Goal: Task Accomplishment & Management: Complete application form

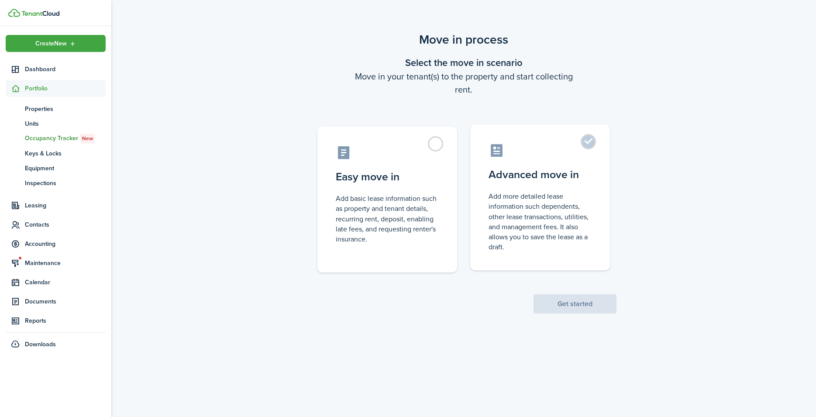
click at [593, 143] on label "Advanced move in Add more detailed lease information such dependents, other lea…" at bounding box center [540, 197] width 140 height 146
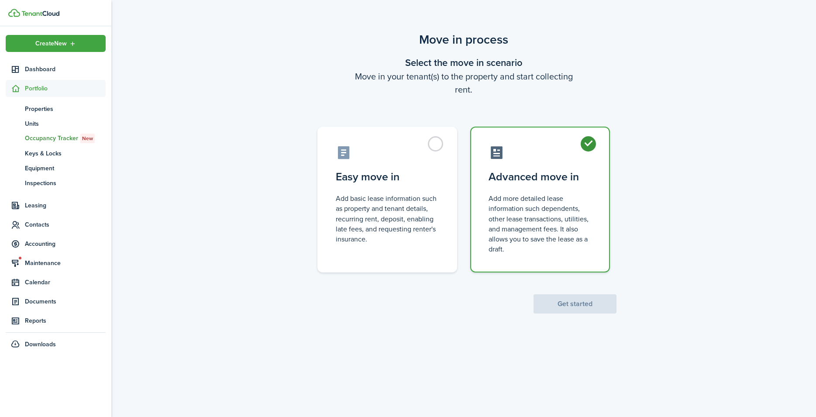
radio input "true"
click at [576, 305] on button "Get started" at bounding box center [575, 303] width 83 height 19
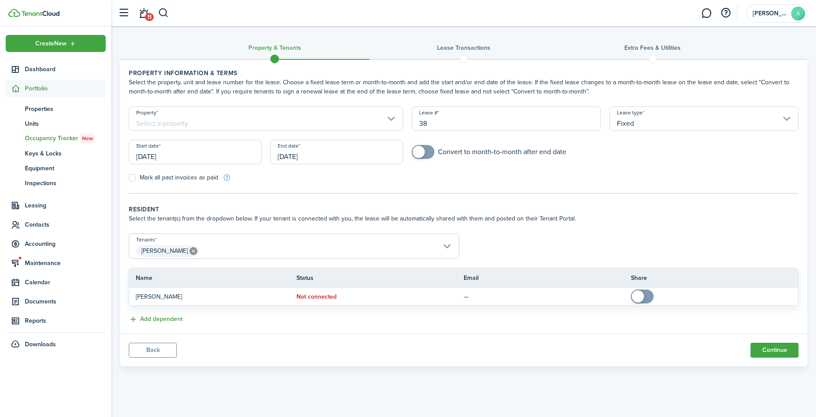
click at [231, 159] on input "[DATE]" at bounding box center [195, 152] width 133 height 24
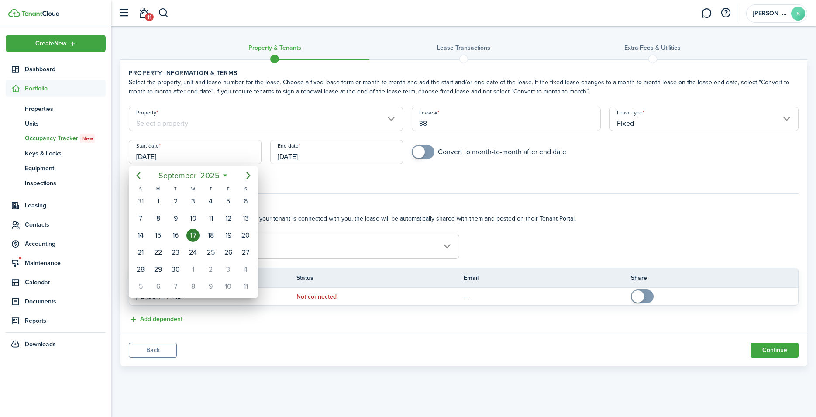
click at [349, 152] on div at bounding box center [408, 208] width 956 height 557
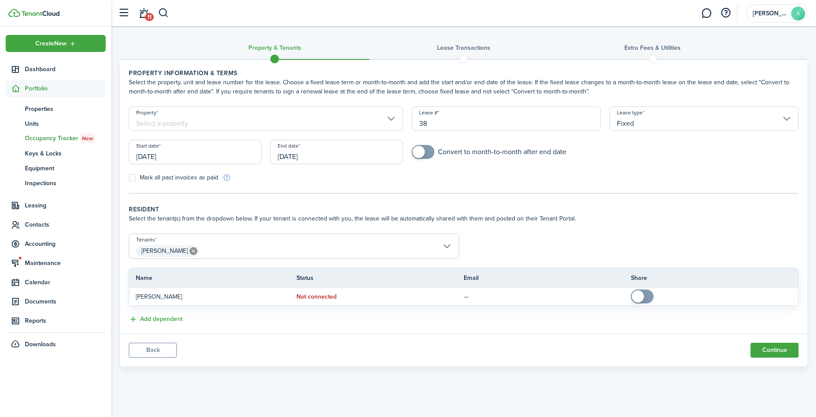
click at [349, 152] on input "[DATE]" at bounding box center [336, 152] width 133 height 24
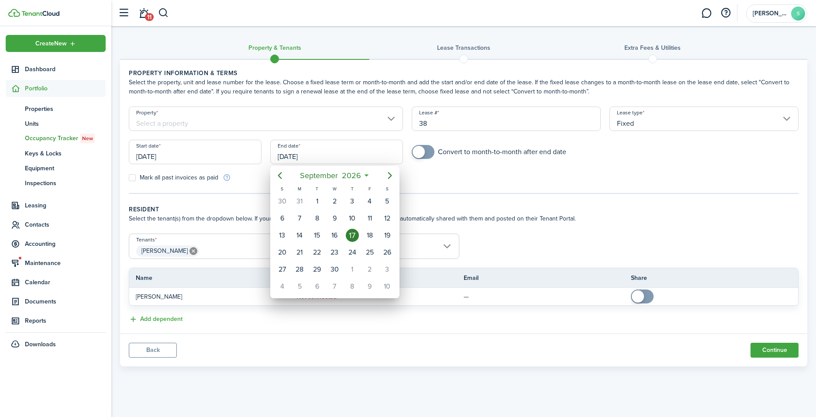
click at [366, 154] on div at bounding box center [408, 208] width 956 height 557
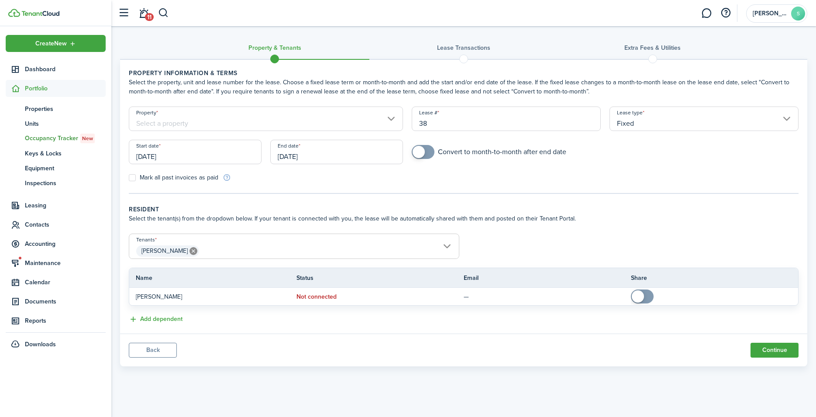
click at [366, 154] on input "[DATE]" at bounding box center [336, 152] width 133 height 24
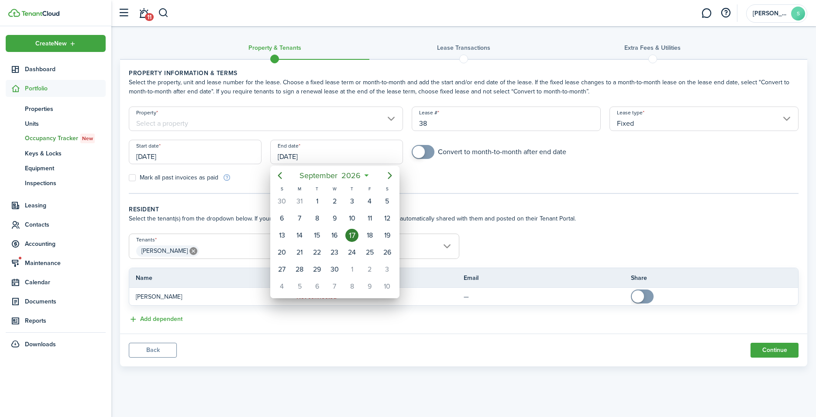
click at [366, 154] on div at bounding box center [408, 208] width 956 height 557
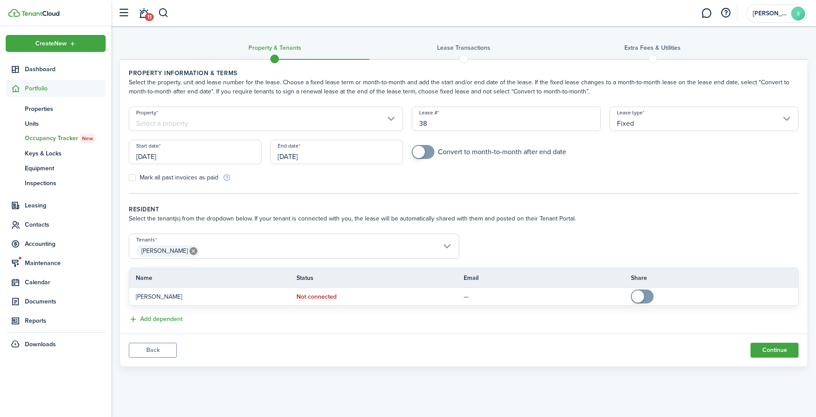
click at [222, 155] on input "[DATE]" at bounding box center [195, 152] width 133 height 24
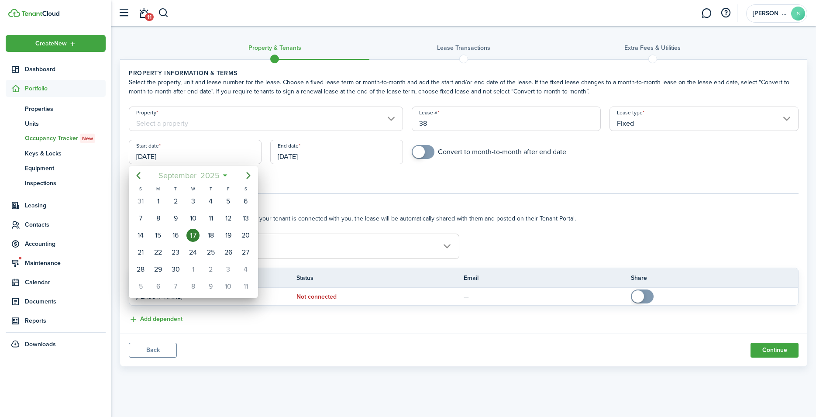
click at [224, 176] on mbsc-button "[DATE]" at bounding box center [189, 176] width 72 height 16
click at [184, 175] on span "2025" at bounding box center [188, 176] width 23 height 16
click at [157, 252] on div "2024" at bounding box center [152, 254] width 31 height 14
click at [241, 280] on div "Dec" at bounding box center [233, 281] width 31 height 14
click at [155, 236] on div "15" at bounding box center [158, 235] width 13 height 13
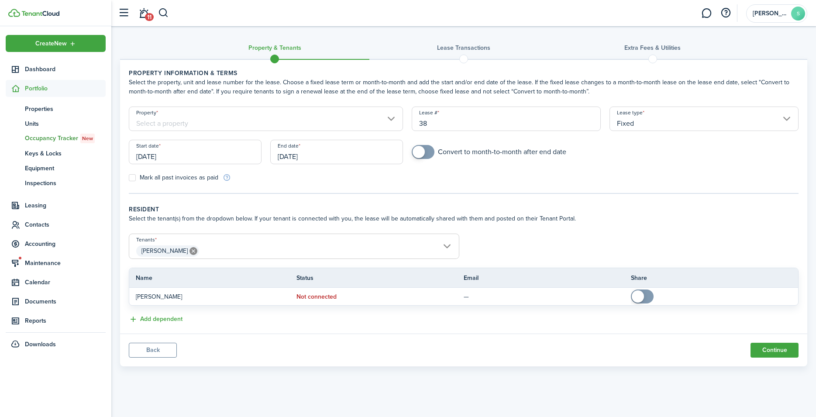
click at [138, 159] on input "[DATE]" at bounding box center [195, 152] width 133 height 24
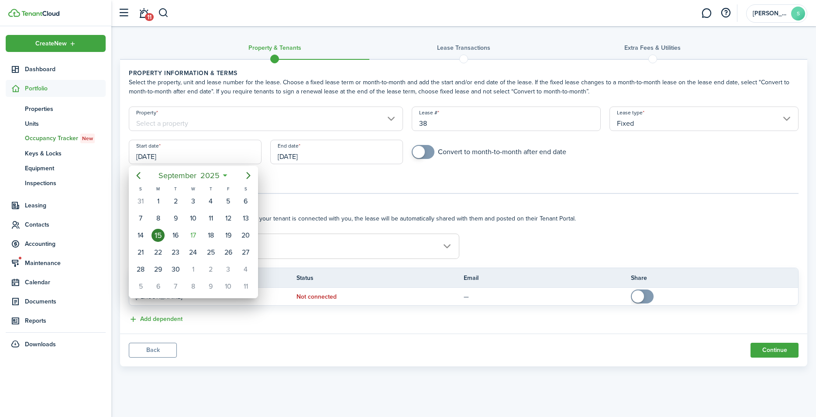
click at [228, 173] on icon at bounding box center [225, 175] width 9 height 9
click at [225, 175] on icon at bounding box center [225, 175] width 9 height 9
click at [211, 178] on span "2025" at bounding box center [209, 176] width 23 height 16
click at [196, 155] on div at bounding box center [408, 208] width 956 height 557
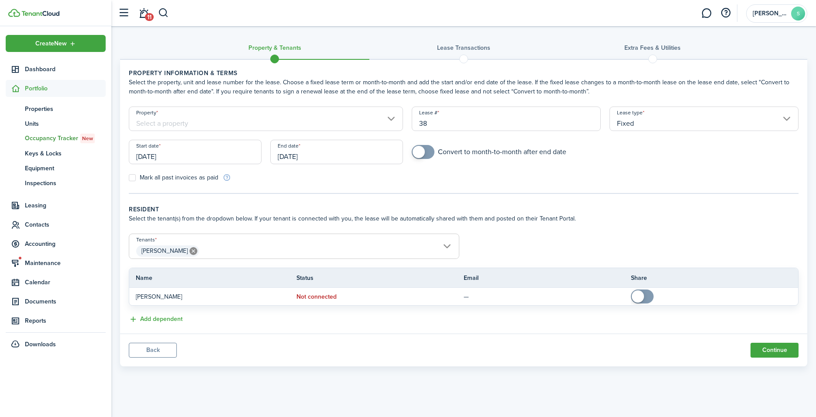
click at [196, 155] on input "[DATE]" at bounding box center [195, 152] width 133 height 24
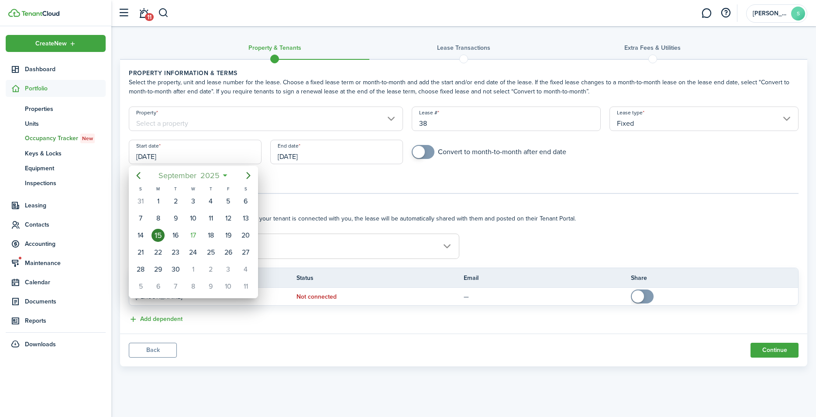
click at [220, 176] on span "2025" at bounding box center [209, 176] width 23 height 16
click at [190, 176] on span "2025" at bounding box center [188, 176] width 23 height 16
click at [148, 249] on div "2024" at bounding box center [152, 254] width 31 height 14
click at [238, 280] on div "Dec" at bounding box center [233, 281] width 31 height 14
click at [138, 233] on div "15" at bounding box center [140, 235] width 13 height 13
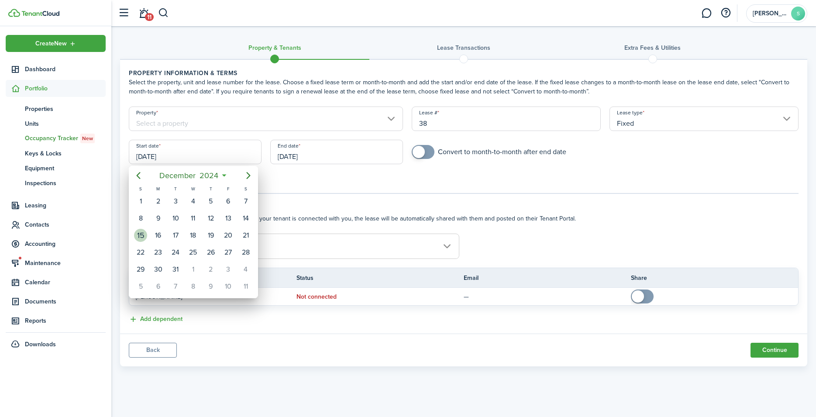
type input "[DATE]"
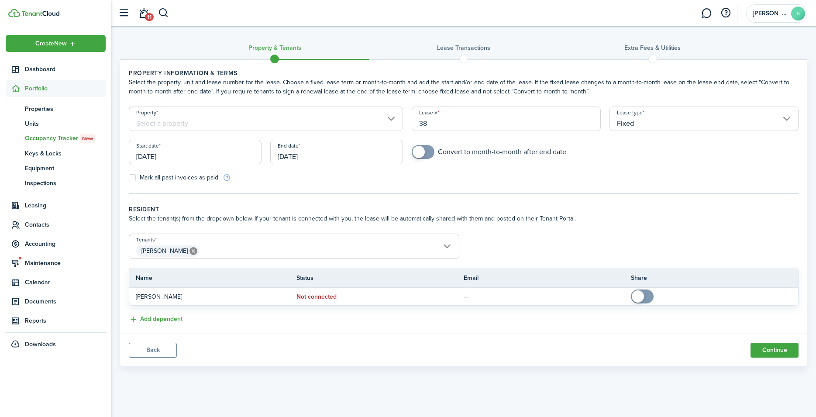
click at [323, 157] on input "[DATE]" at bounding box center [336, 152] width 133 height 24
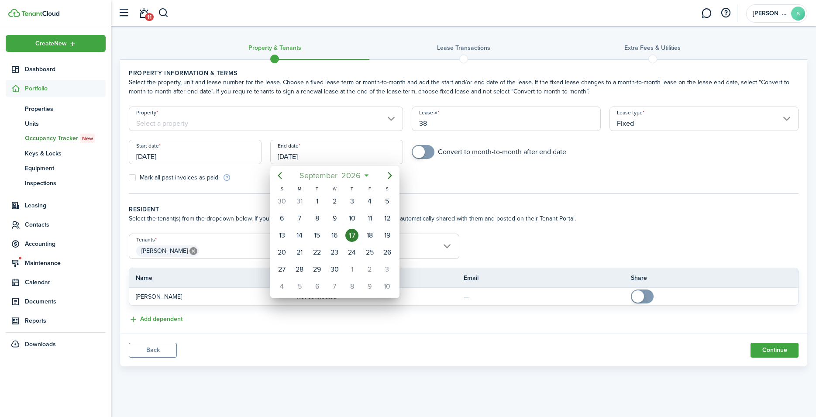
click at [356, 176] on span "2026" at bounding box center [351, 176] width 23 height 16
click at [327, 175] on span "2026" at bounding box center [330, 176] width 23 height 16
click at [334, 255] on div "2025" at bounding box center [334, 254] width 31 height 14
click at [379, 282] on div "Dec" at bounding box center [375, 281] width 31 height 14
click at [333, 268] on div "31" at bounding box center [334, 269] width 13 height 13
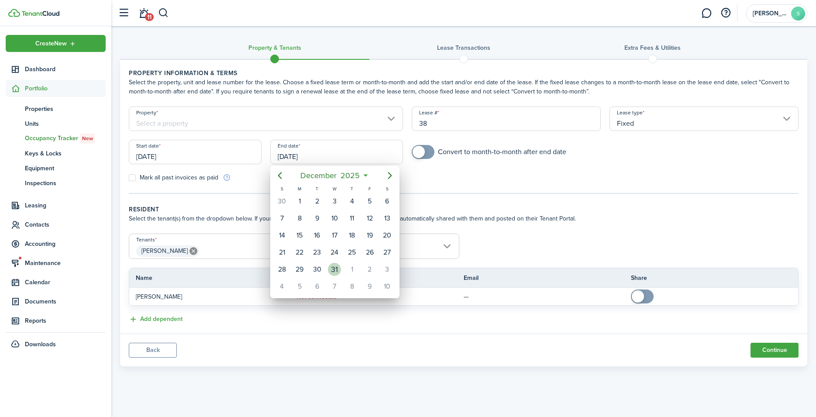
type input "[DATE]"
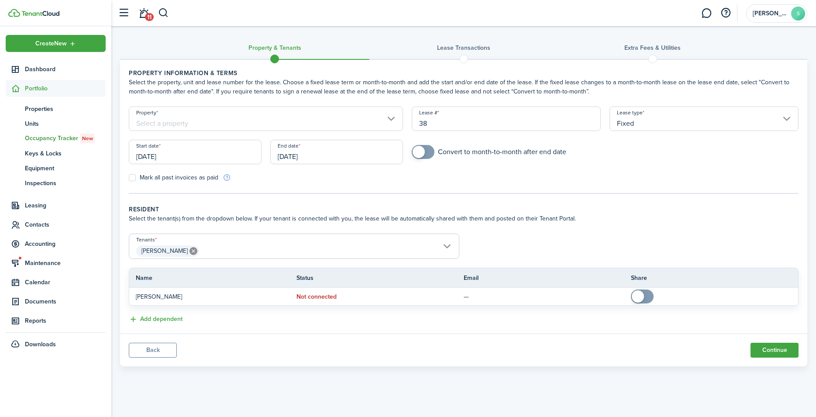
click at [302, 120] on input "Property" at bounding box center [266, 119] width 274 height 24
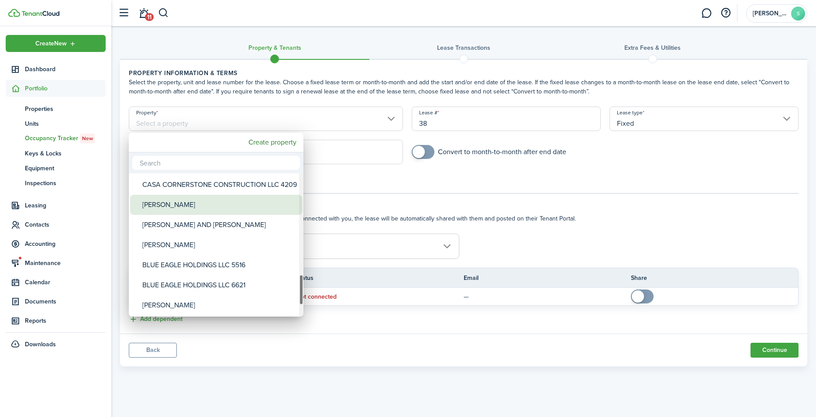
click at [180, 204] on div "[PERSON_NAME]" at bounding box center [219, 205] width 155 height 20
type input "[PERSON_NAME]"
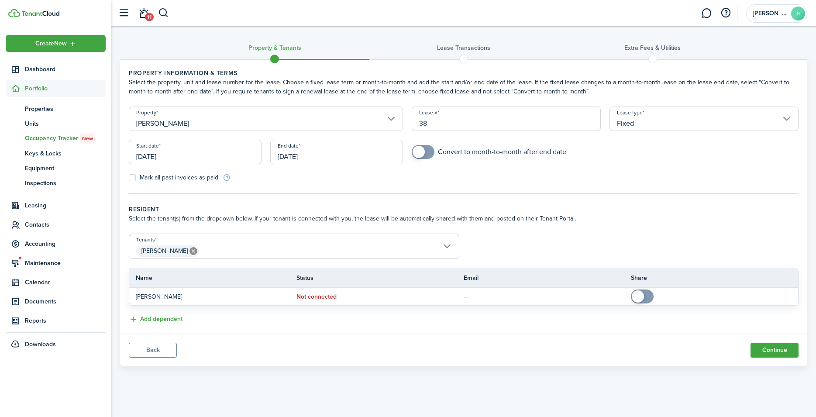
click at [387, 117] on input "[PERSON_NAME]" at bounding box center [266, 119] width 274 height 24
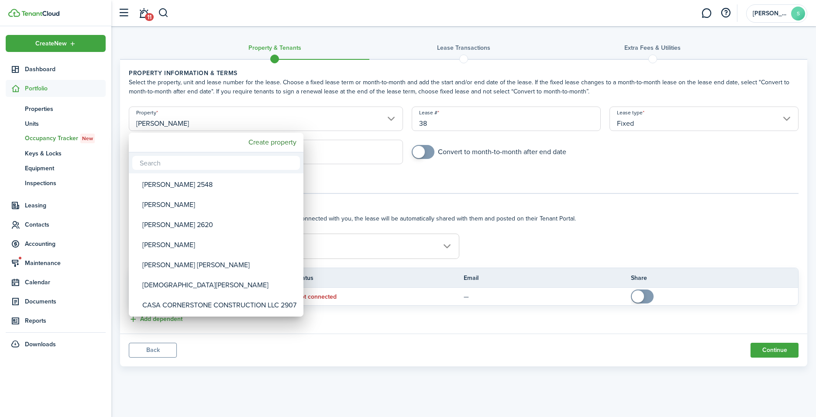
click at [341, 118] on div at bounding box center [408, 208] width 956 height 557
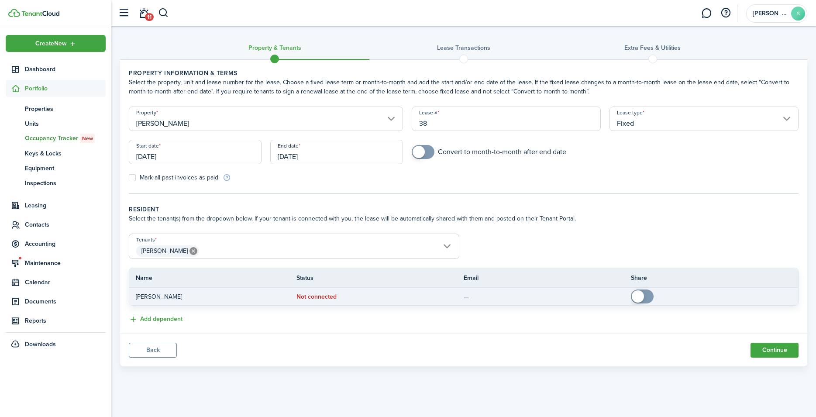
checkbox input "true"
click at [642, 294] on span at bounding box center [638, 296] width 12 height 12
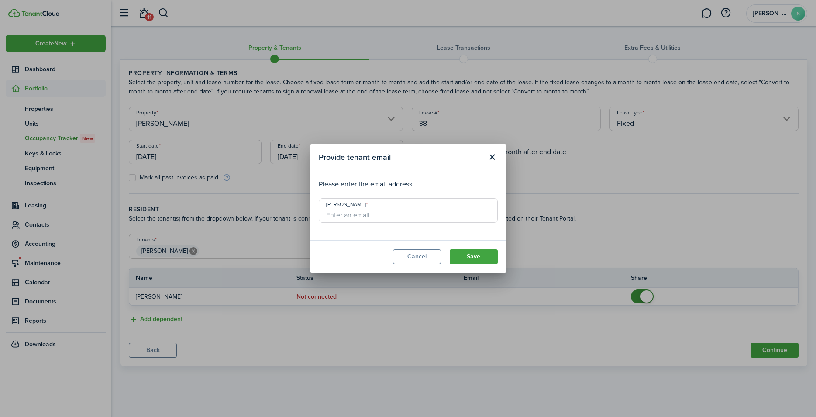
click at [351, 212] on input "[PERSON_NAME]" at bounding box center [408, 210] width 179 height 24
type input "[EMAIL_ADDRESS][DOMAIN_NAME]"
click at [482, 253] on button "Save" at bounding box center [474, 256] width 48 height 15
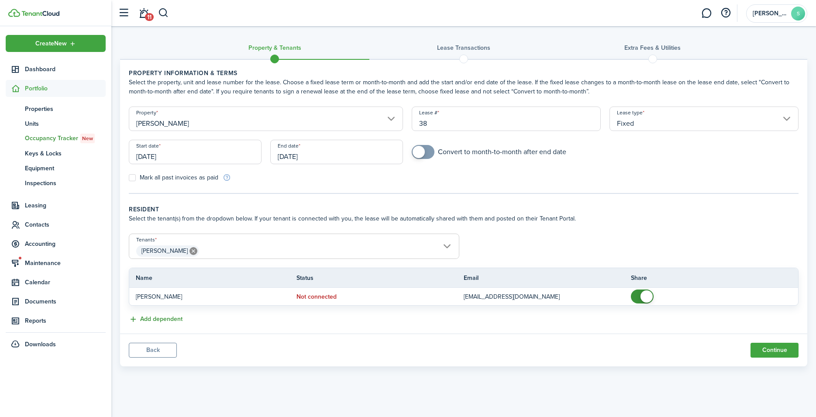
click at [169, 319] on button "Add dependent" at bounding box center [156, 319] width 54 height 10
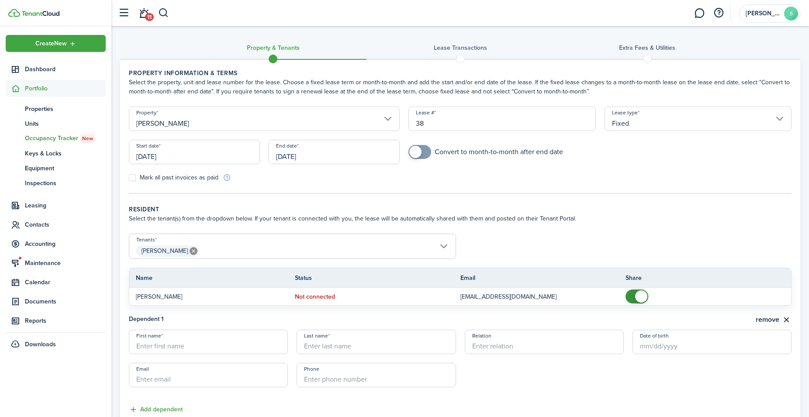
scroll to position [64, 0]
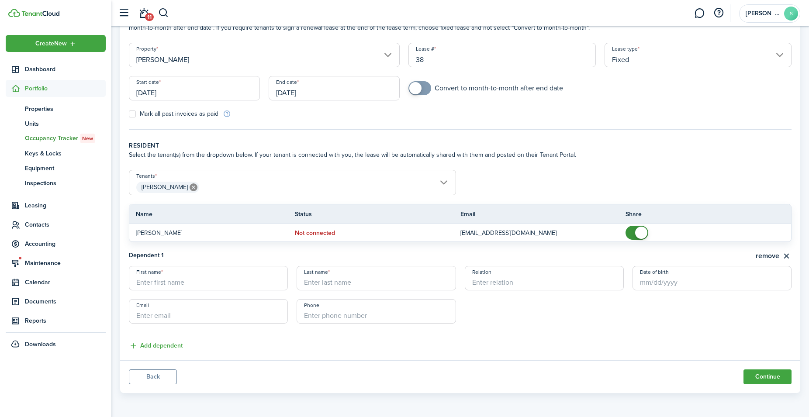
click at [190, 283] on input "First name" at bounding box center [208, 278] width 159 height 24
type input "[PERSON_NAME]"
click at [338, 282] on input "Last name" at bounding box center [376, 278] width 159 height 24
click at [644, 280] on input "Date of birth" at bounding box center [711, 278] width 159 height 24
type input "[PERSON_NAME]"
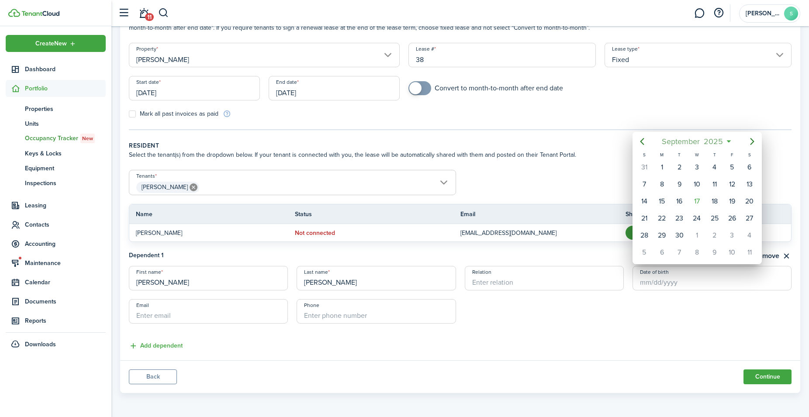
click at [709, 142] on span "2025" at bounding box center [713, 142] width 23 height 16
click at [700, 142] on span "2025" at bounding box center [692, 142] width 23 height 16
click at [645, 145] on icon "Previous page" at bounding box center [642, 141] width 10 height 10
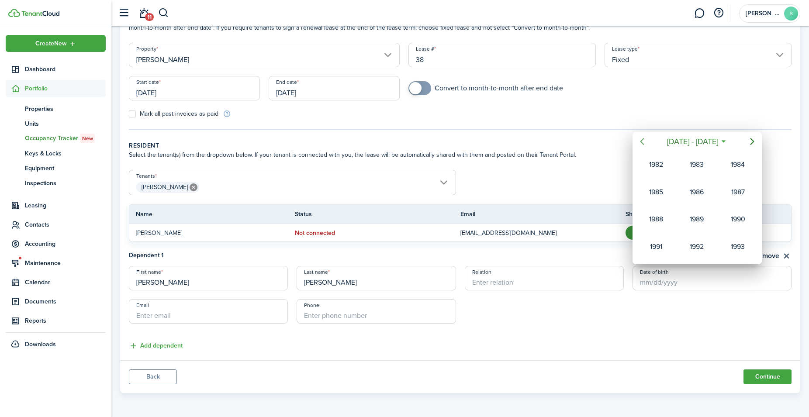
click at [645, 145] on icon "Previous page" at bounding box center [642, 141] width 10 height 10
click at [697, 244] on div "1980" at bounding box center [696, 247] width 31 height 14
click at [694, 246] on div "Nov" at bounding box center [696, 247] width 31 height 14
click at [648, 184] on div "2" at bounding box center [644, 184] width 13 height 13
type input "[DATE]"
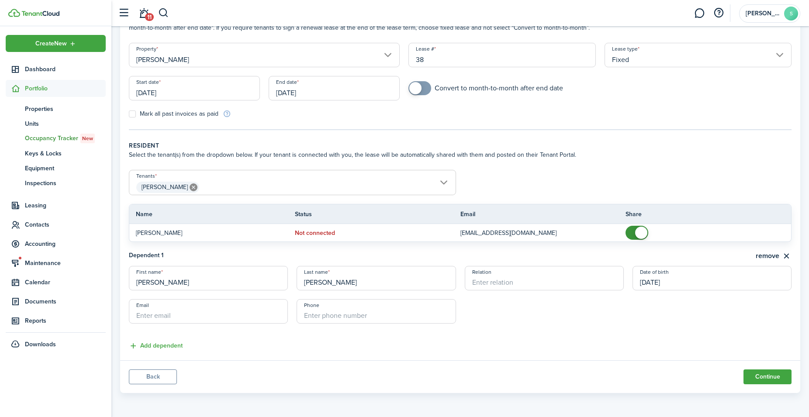
click at [230, 312] on input "Email" at bounding box center [208, 311] width 159 height 24
type input "[EMAIL_ADDRESS][DOMAIN_NAME]"
type input "+1"
click at [776, 378] on button "Continue" at bounding box center [767, 376] width 48 height 15
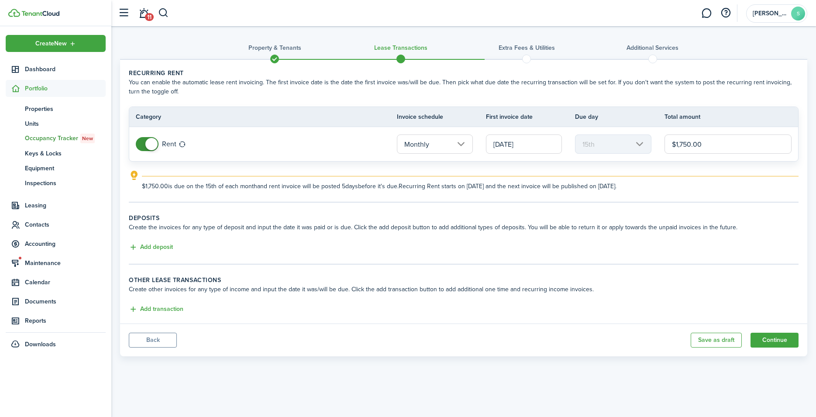
click at [532, 144] on input "[DATE]" at bounding box center [524, 144] width 76 height 19
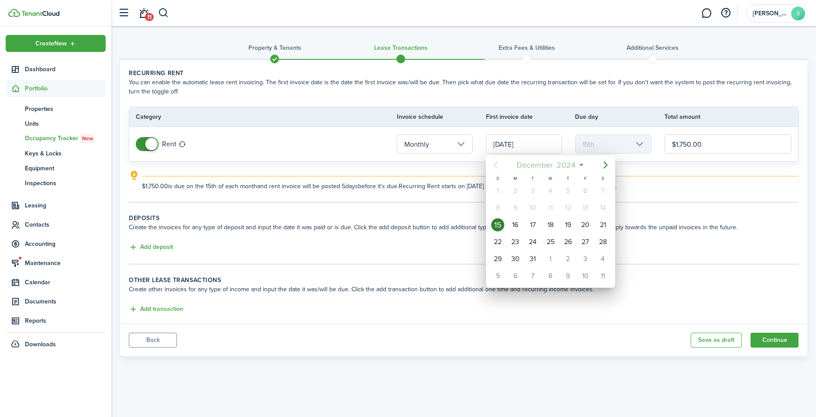
click at [578, 164] on mbsc-button "[DATE]" at bounding box center [546, 165] width 70 height 16
click at [546, 165] on span "2024" at bounding box center [546, 165] width 23 height 16
click at [552, 242] on div "2025" at bounding box center [550, 243] width 31 height 14
click at [505, 270] on div "Oct" at bounding box center [509, 270] width 31 height 14
click at [553, 190] on div "1" at bounding box center [550, 190] width 13 height 13
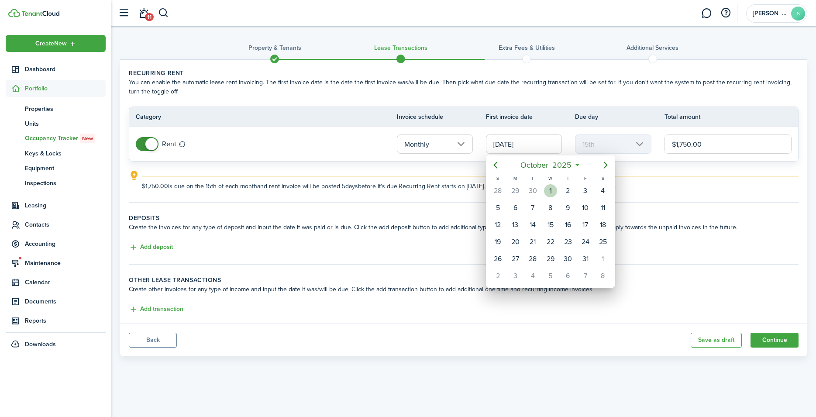
type input "[DATE]"
type input "1st"
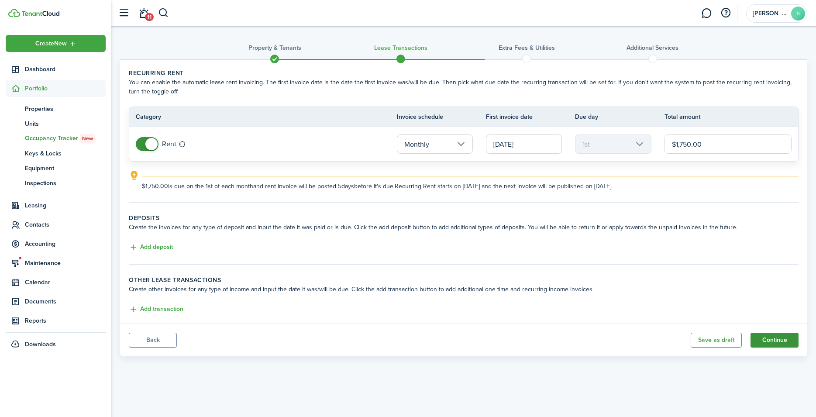
click at [778, 340] on button "Continue" at bounding box center [775, 340] width 48 height 15
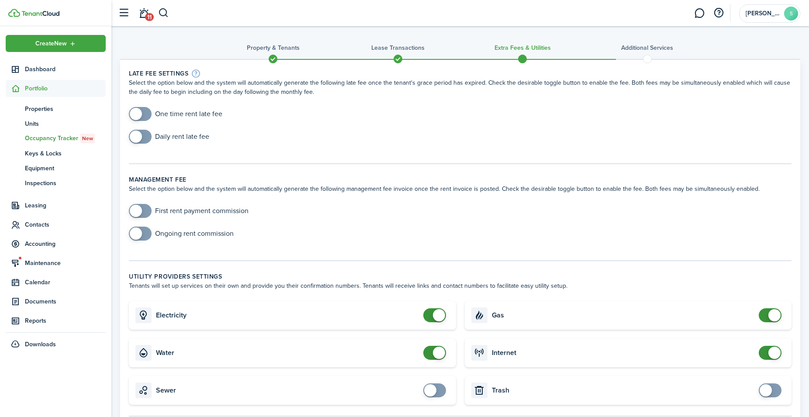
checkbox input "true"
click at [142, 111] on span at bounding box center [140, 114] width 9 height 14
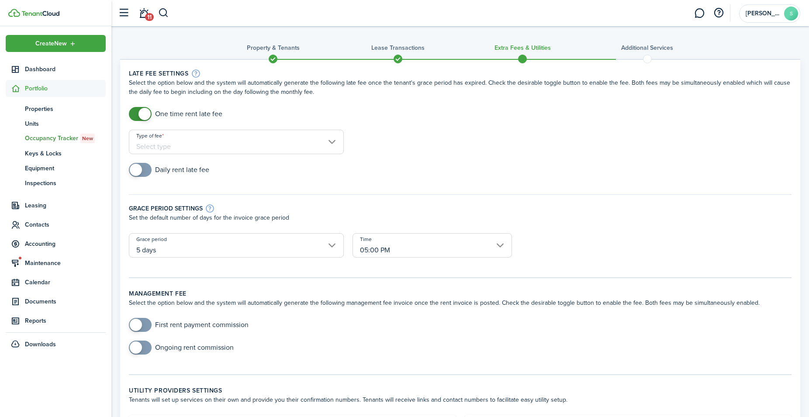
click at [197, 142] on input "Type of fee" at bounding box center [236, 142] width 215 height 24
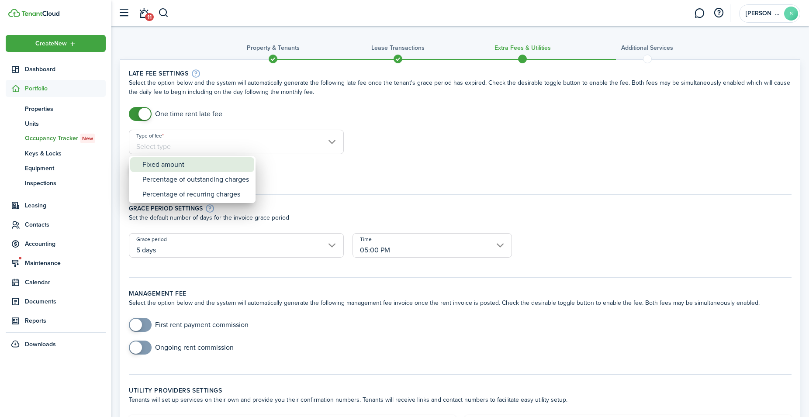
click at [179, 164] on div "Fixed amount" at bounding box center [195, 164] width 107 height 15
type input "Fixed amount"
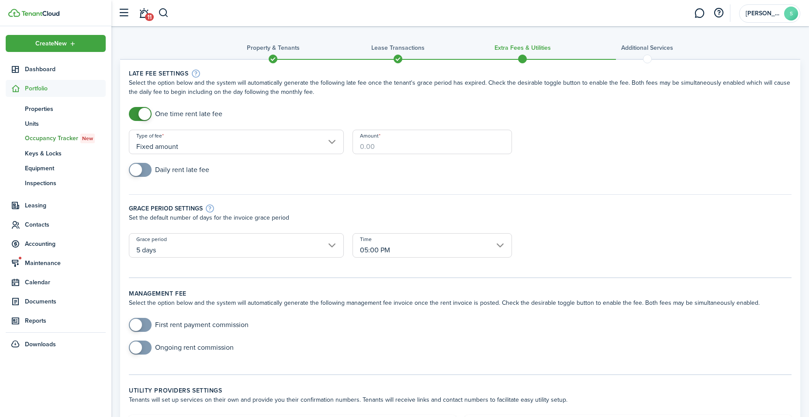
click at [407, 147] on input "Amount" at bounding box center [431, 142] width 159 height 24
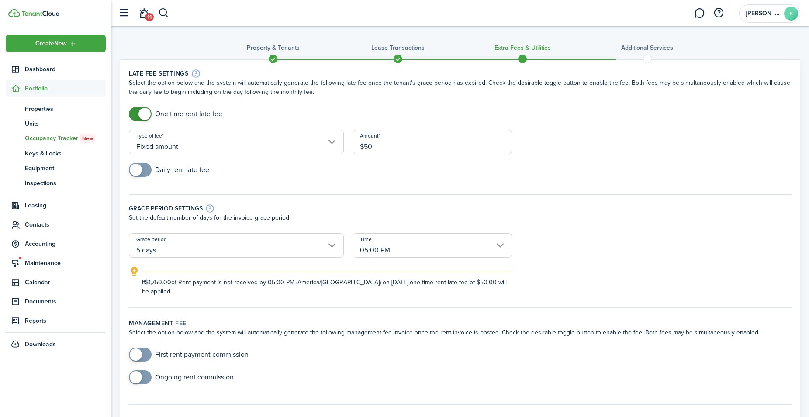
type input "$50.00"
checkbox input "true"
click at [142, 170] on span at bounding box center [136, 170] width 12 height 12
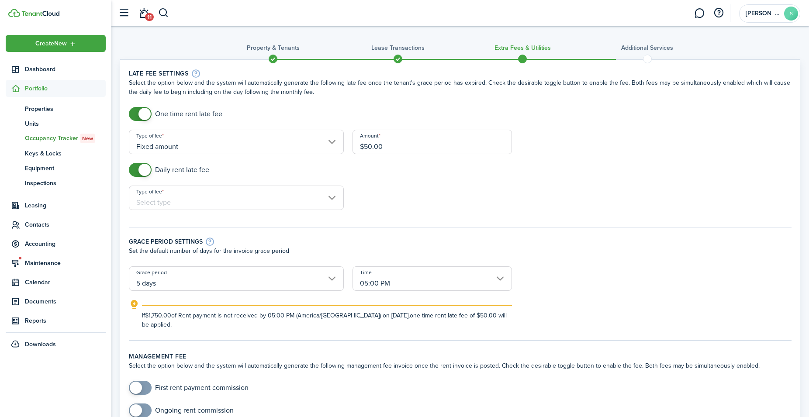
click at [179, 197] on input "Type of fee" at bounding box center [236, 198] width 215 height 24
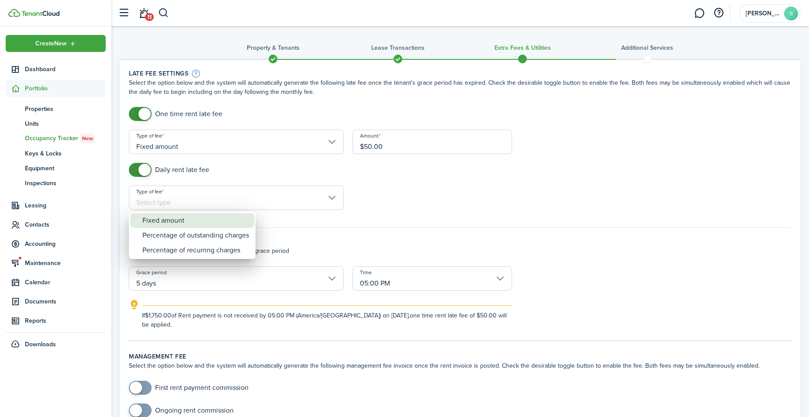
click at [171, 218] on div "Fixed amount" at bounding box center [195, 220] width 107 height 15
type input "Fixed amount"
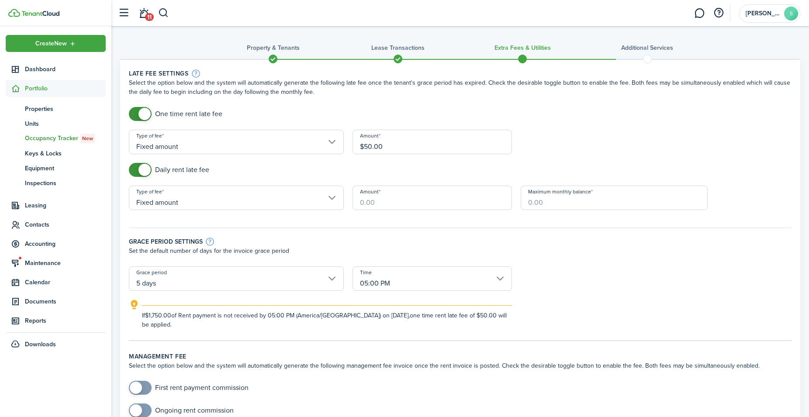
click at [390, 204] on input "Amount" at bounding box center [431, 198] width 159 height 24
type input "$25.00"
click at [559, 207] on input "Maximum monthly balance" at bounding box center [614, 198] width 187 height 24
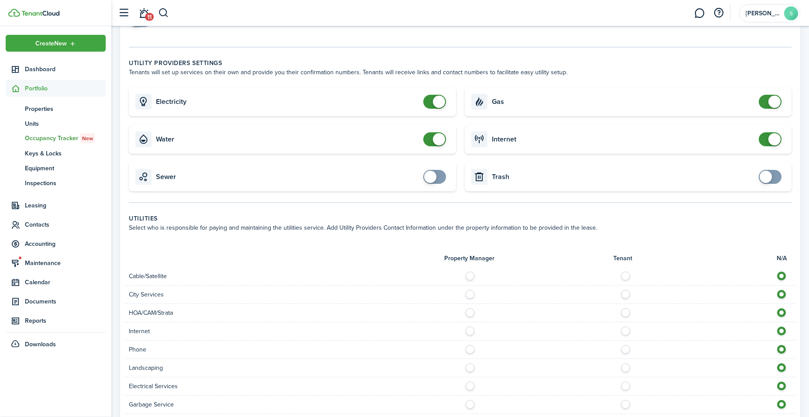
scroll to position [401, 0]
type input "$300.00"
checkbox input "true"
click at [429, 171] on span at bounding box center [430, 175] width 12 height 12
checkbox input "true"
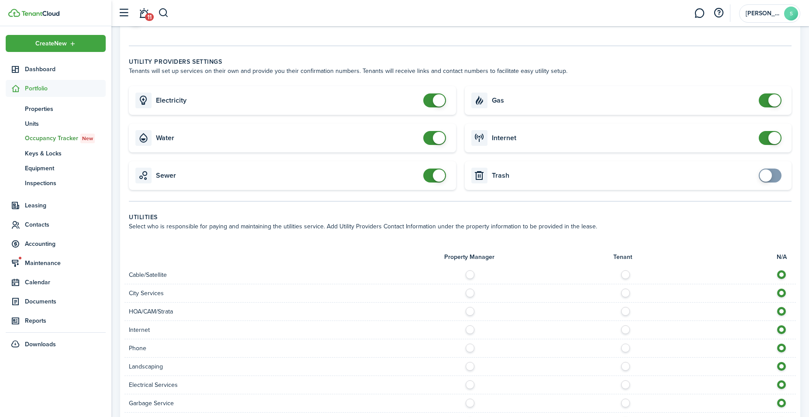
click at [764, 178] on span at bounding box center [765, 175] width 12 height 12
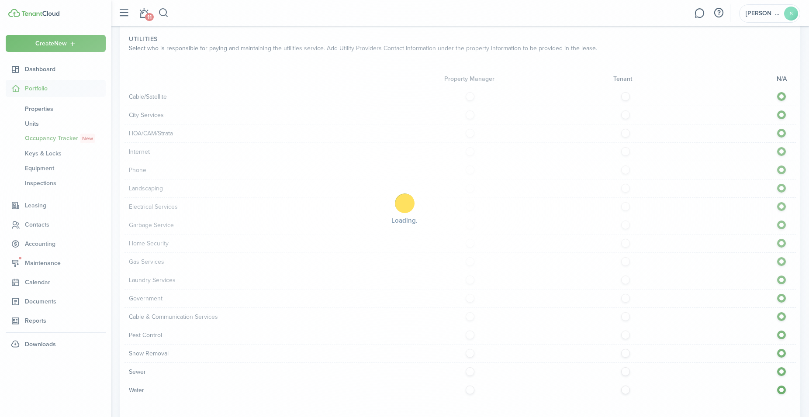
scroll to position [627, 0]
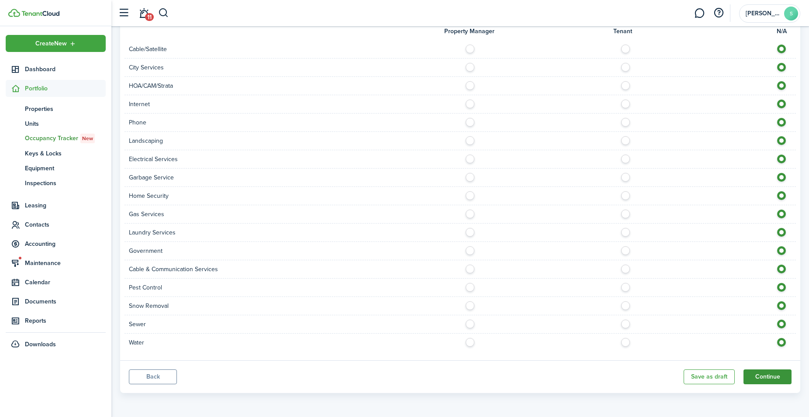
click at [769, 373] on button "Continue" at bounding box center [767, 376] width 48 height 15
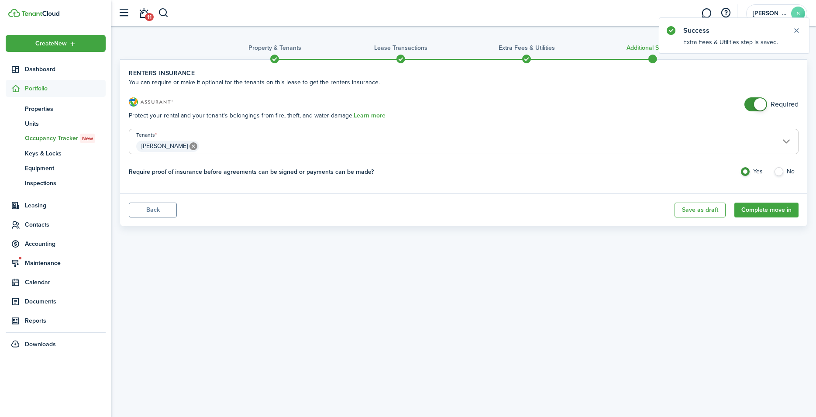
checkbox input "false"
click at [761, 101] on span at bounding box center [760, 104] width 12 height 12
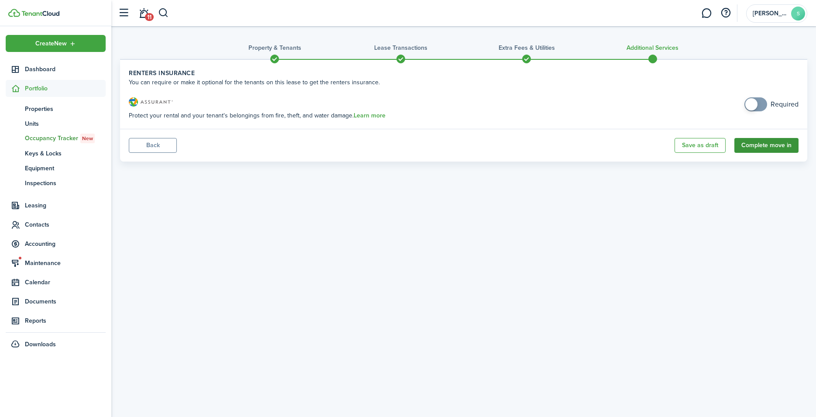
click at [771, 145] on button "Complete move in" at bounding box center [767, 145] width 64 height 15
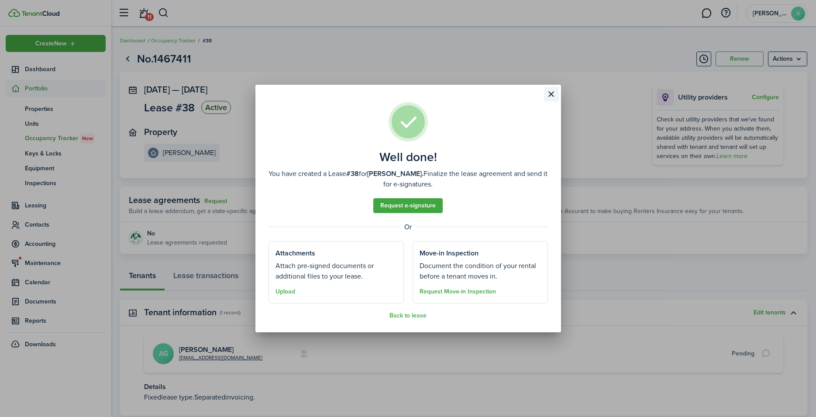
click at [553, 93] on button "Close modal" at bounding box center [551, 94] width 15 height 15
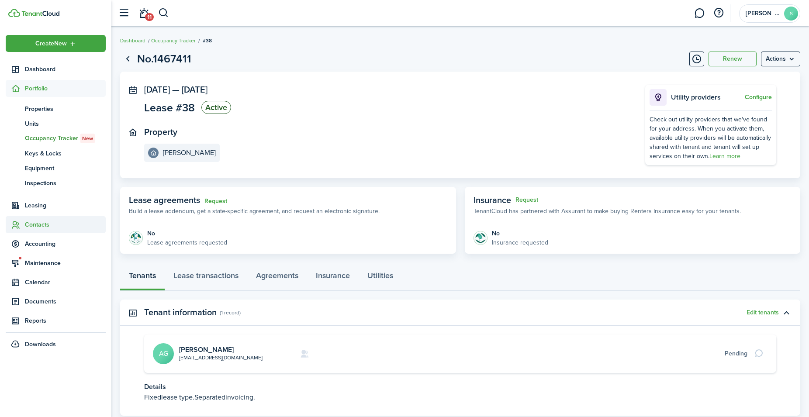
click at [40, 225] on span "Contacts" at bounding box center [65, 224] width 81 height 9
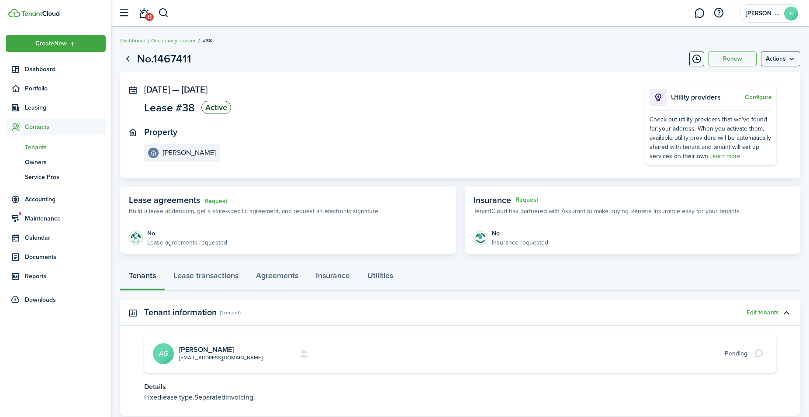
click at [43, 149] on span "Tenants" at bounding box center [65, 147] width 81 height 9
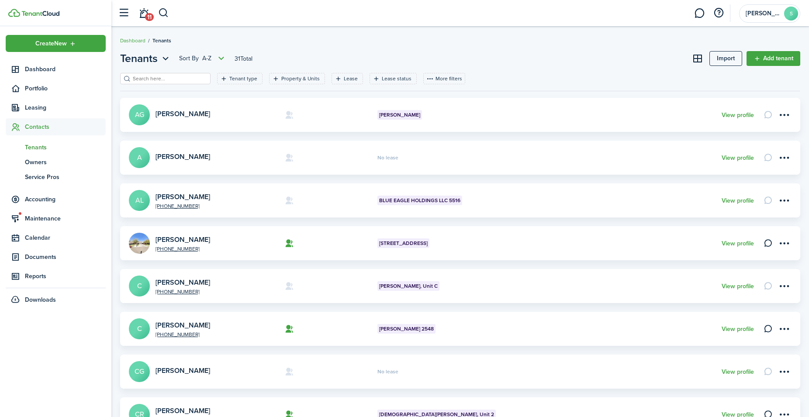
click at [144, 111] on avatar-text "AG" at bounding box center [139, 114] width 21 height 21
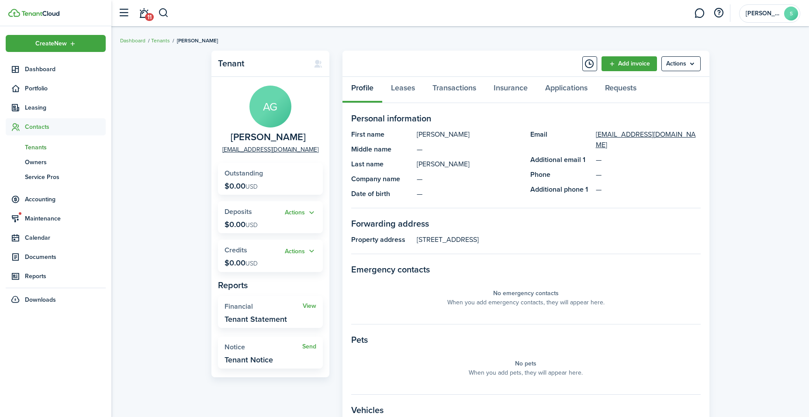
click at [40, 147] on span "Tenants" at bounding box center [65, 147] width 81 height 9
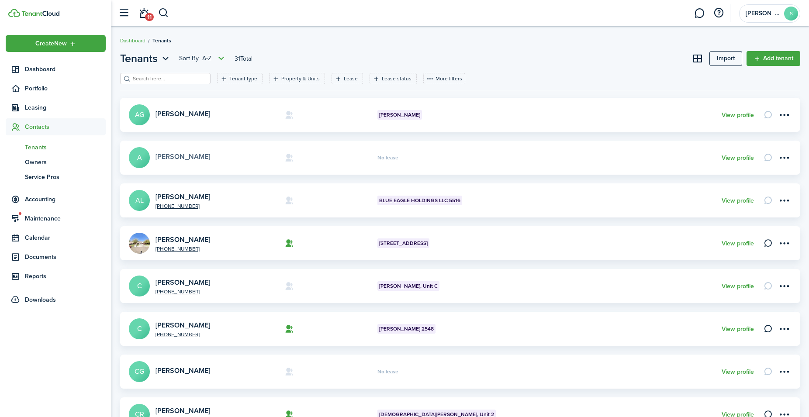
click at [169, 159] on link "[PERSON_NAME]" at bounding box center [182, 157] width 55 height 10
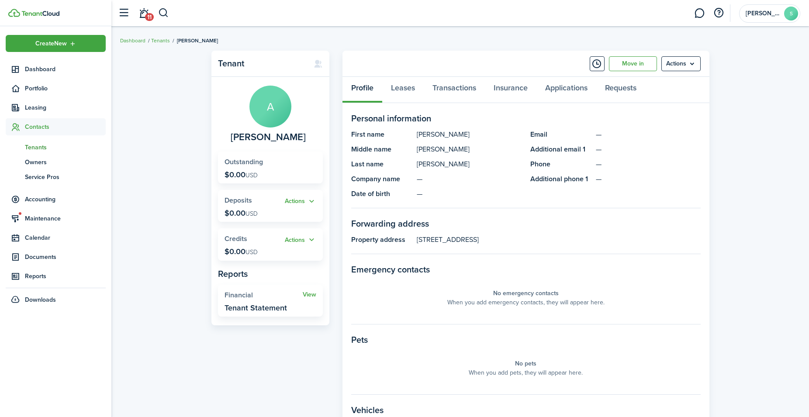
click at [32, 146] on span "Tenants" at bounding box center [65, 147] width 81 height 9
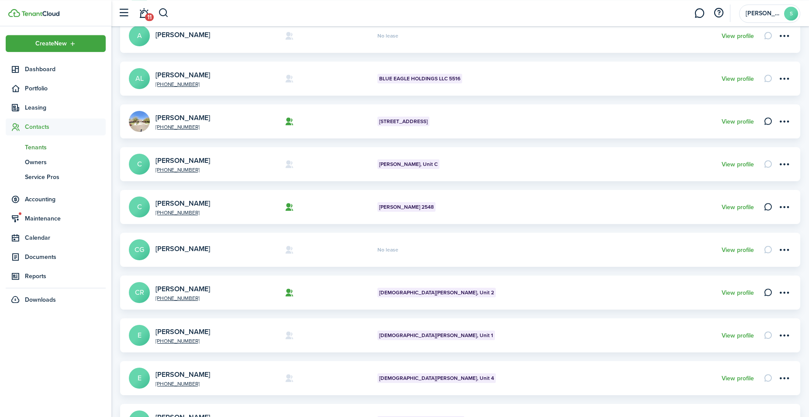
scroll to position [134, 0]
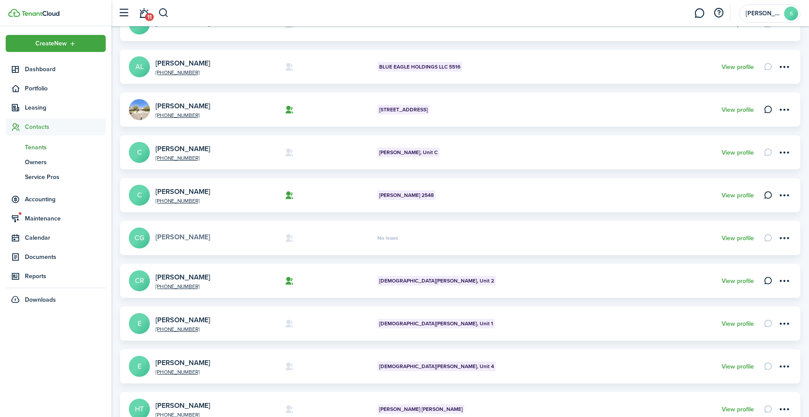
click at [185, 237] on link "[PERSON_NAME]" at bounding box center [182, 237] width 55 height 10
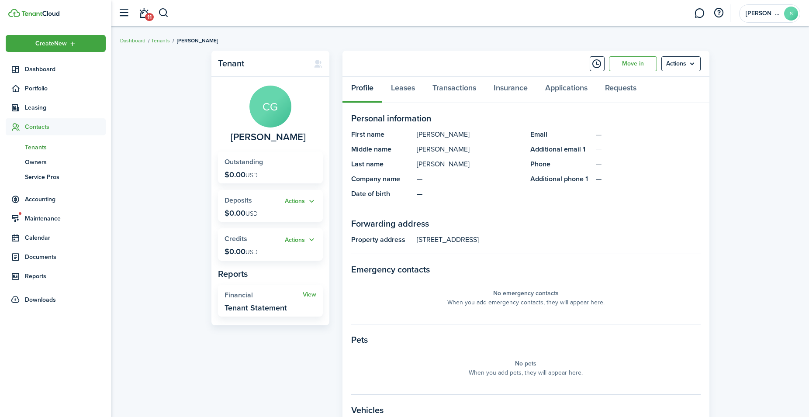
click at [39, 146] on span "Tenants" at bounding box center [65, 147] width 81 height 9
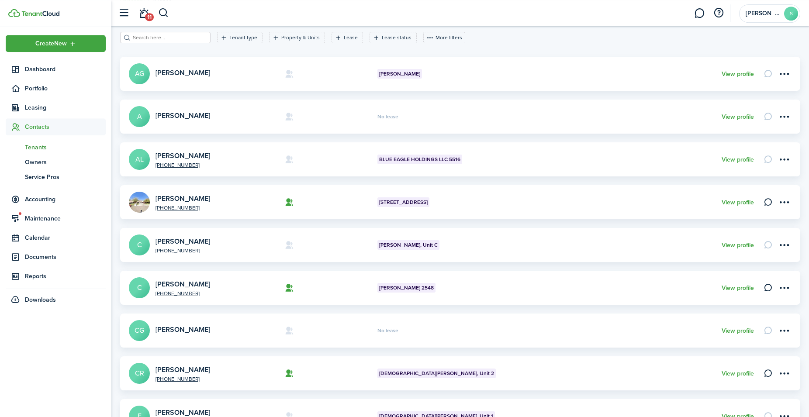
scroll to position [178, 0]
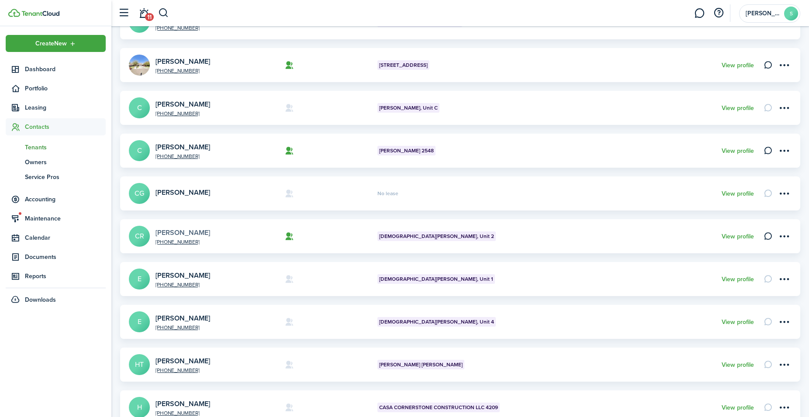
click at [195, 234] on link "[PERSON_NAME]" at bounding box center [182, 233] width 55 height 10
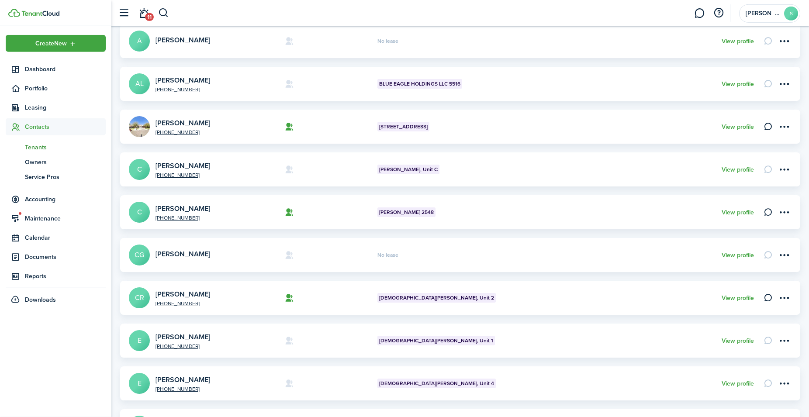
scroll to position [134, 0]
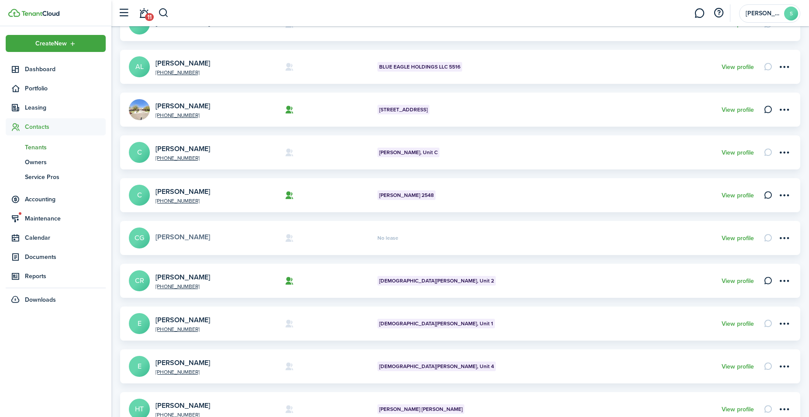
click at [197, 239] on link "[PERSON_NAME]" at bounding box center [182, 237] width 55 height 10
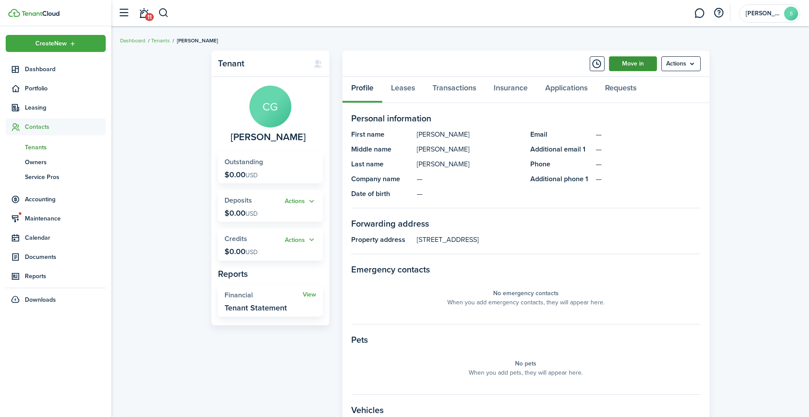
click at [644, 66] on link "Move in" at bounding box center [633, 63] width 48 height 15
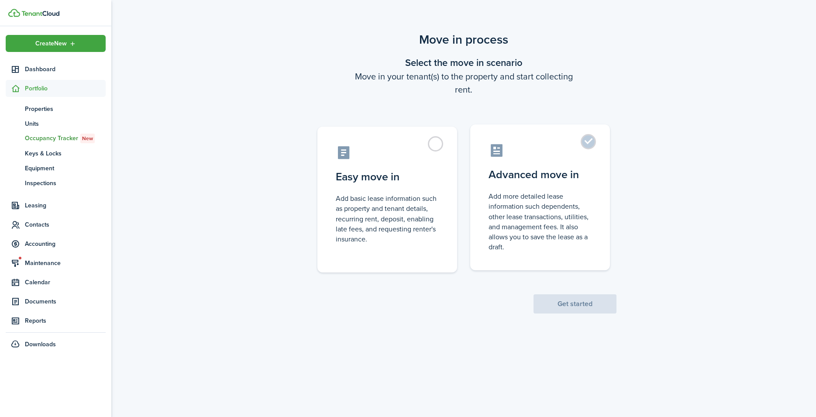
click at [589, 145] on label "Advanced move in Add more detailed lease information such dependents, other lea…" at bounding box center [540, 197] width 140 height 146
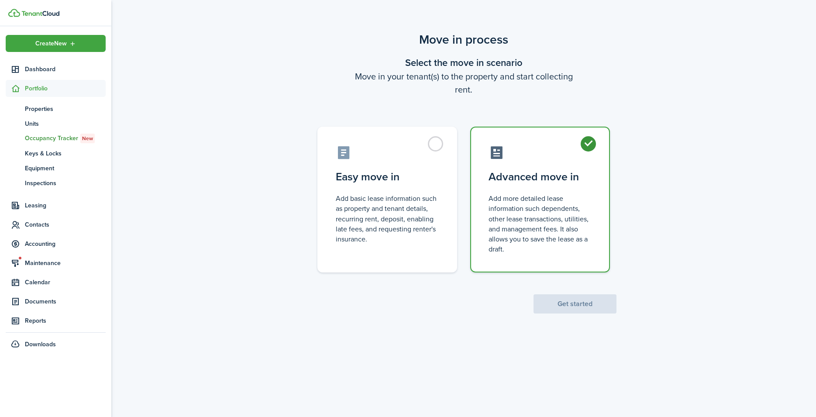
radio input "true"
click at [585, 304] on button "Get started" at bounding box center [575, 303] width 83 height 19
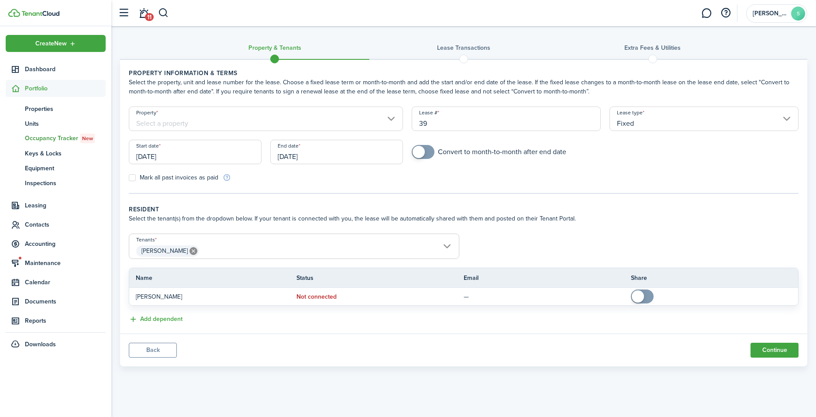
click at [241, 120] on input "Property" at bounding box center [266, 119] width 274 height 24
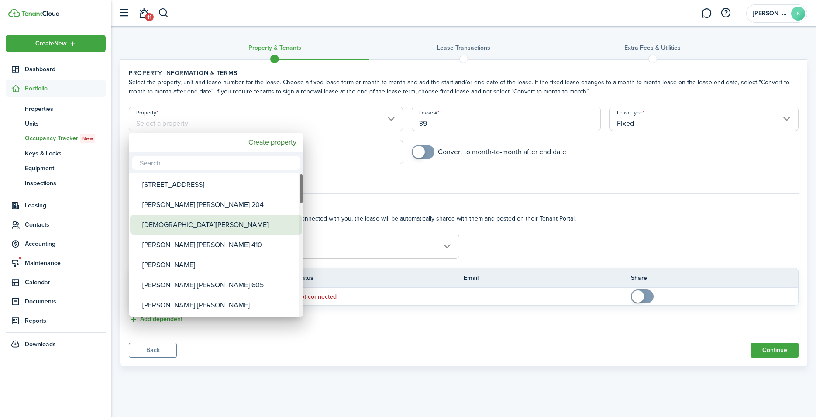
click at [178, 225] on div "[DEMOGRAPHIC_DATA][PERSON_NAME]" at bounding box center [219, 225] width 155 height 20
type input "[DEMOGRAPHIC_DATA][PERSON_NAME]"
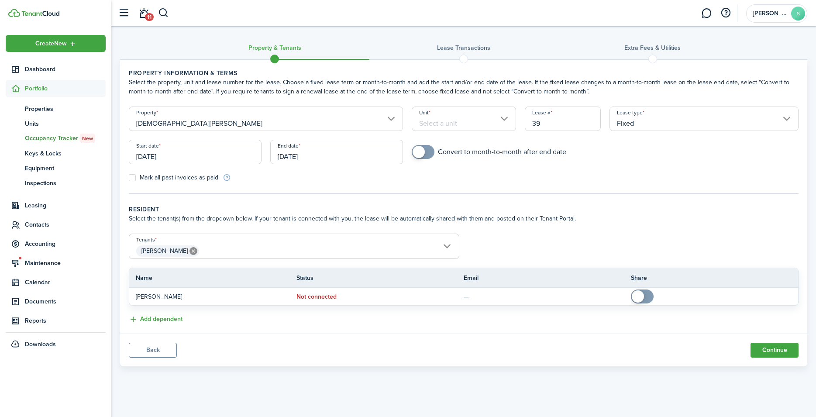
click at [501, 119] on input "Unit" at bounding box center [464, 119] width 104 height 24
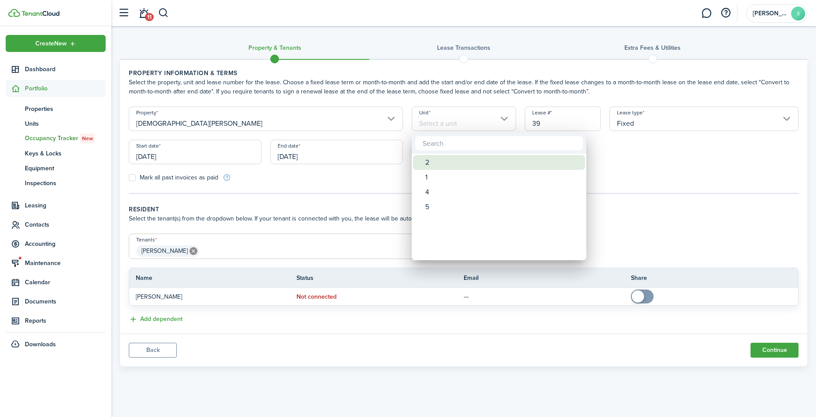
click at [431, 160] on div "2" at bounding box center [502, 162] width 155 height 15
type input "2"
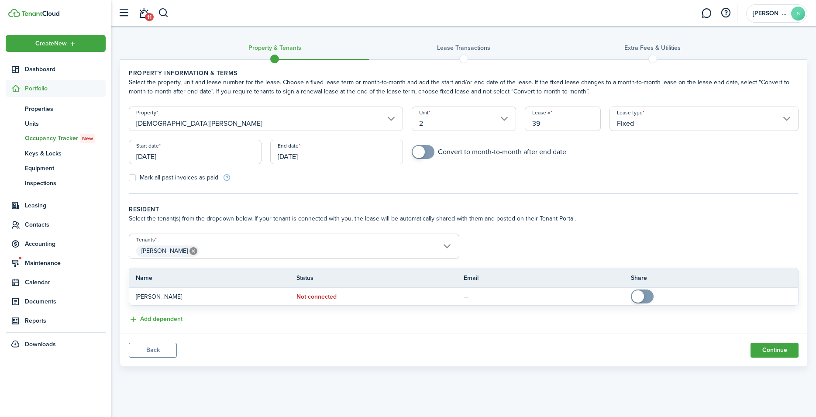
click at [221, 149] on input "[DATE]" at bounding box center [195, 152] width 133 height 24
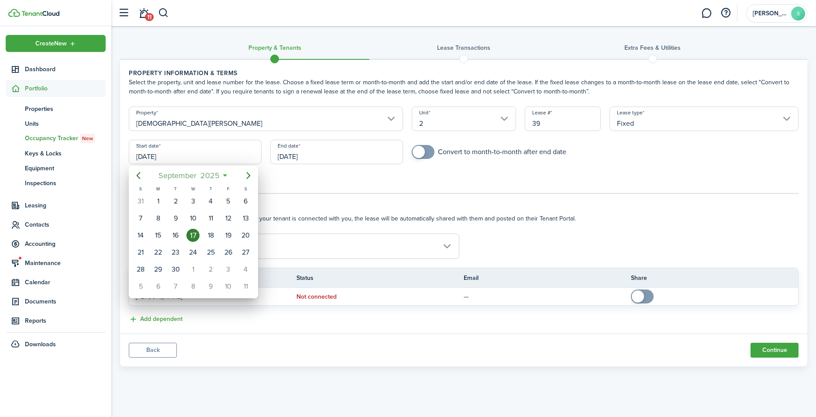
click at [205, 172] on span "2025" at bounding box center [209, 176] width 23 height 16
click at [202, 176] on mbsc-button "2025" at bounding box center [189, 176] width 30 height 16
click at [197, 223] on div "2022" at bounding box center [193, 226] width 31 height 14
click at [236, 281] on div "Dec" at bounding box center [233, 281] width 31 height 14
click at [208, 200] on div "1" at bounding box center [210, 201] width 13 height 13
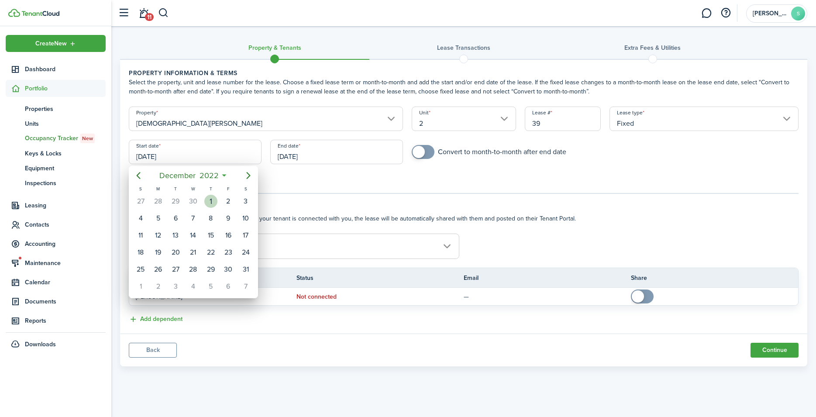
type input "[DATE]"
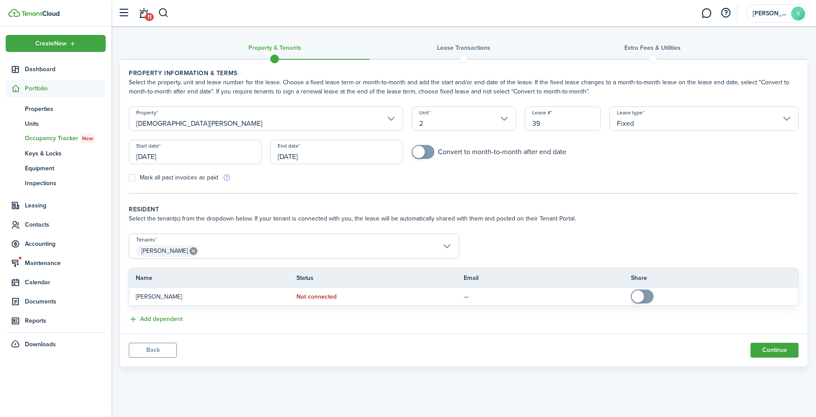
click at [323, 155] on input "[DATE]" at bounding box center [336, 152] width 133 height 24
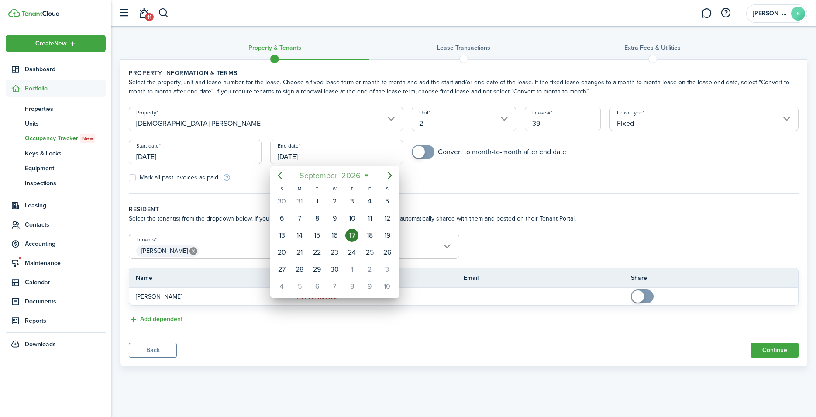
click at [356, 177] on span "2026" at bounding box center [351, 176] width 23 height 16
click at [333, 174] on span "2026" at bounding box center [330, 176] width 23 height 16
click at [334, 253] on div "2025" at bounding box center [334, 254] width 31 height 14
click at [334, 281] on div "Nov" at bounding box center [334, 281] width 31 height 14
click at [326, 173] on span "September" at bounding box center [319, 176] width 42 height 16
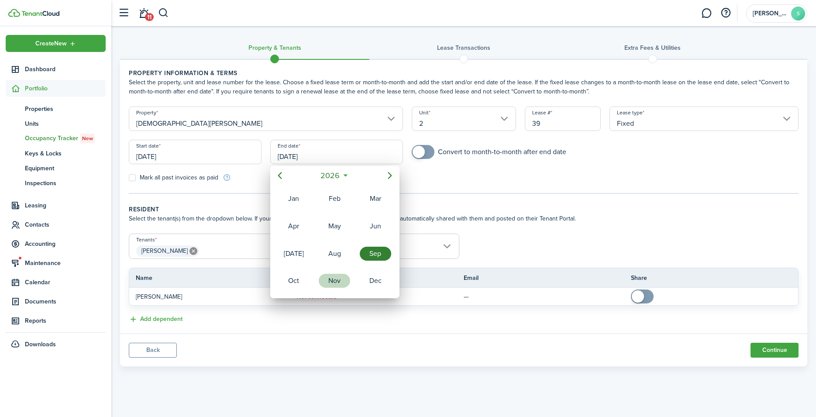
click at [336, 279] on div "Nov" at bounding box center [334, 281] width 31 height 14
click at [299, 269] on div "30" at bounding box center [299, 269] width 13 height 13
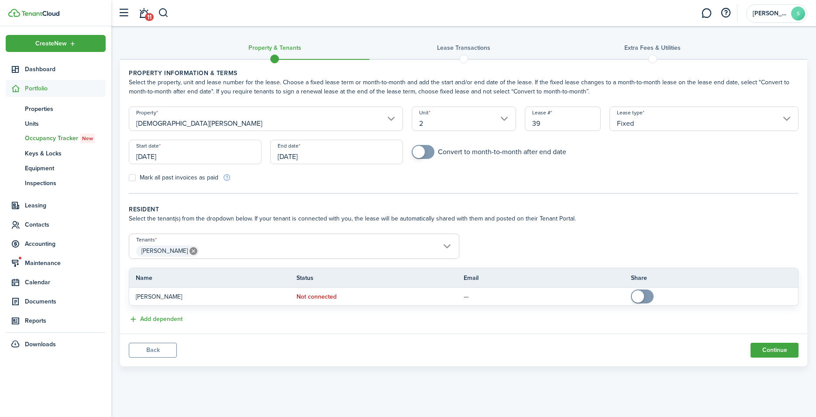
click at [300, 158] on input "[DATE]" at bounding box center [336, 152] width 133 height 24
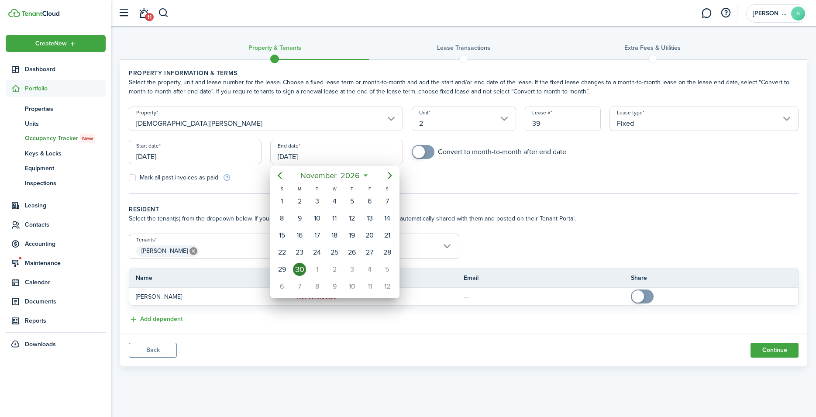
click at [299, 268] on div "30" at bounding box center [299, 269] width 13 height 13
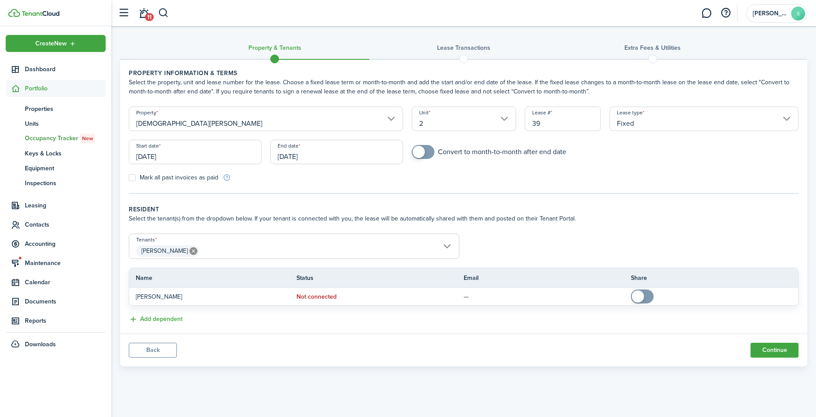
click at [316, 156] on input "[DATE]" at bounding box center [336, 152] width 133 height 24
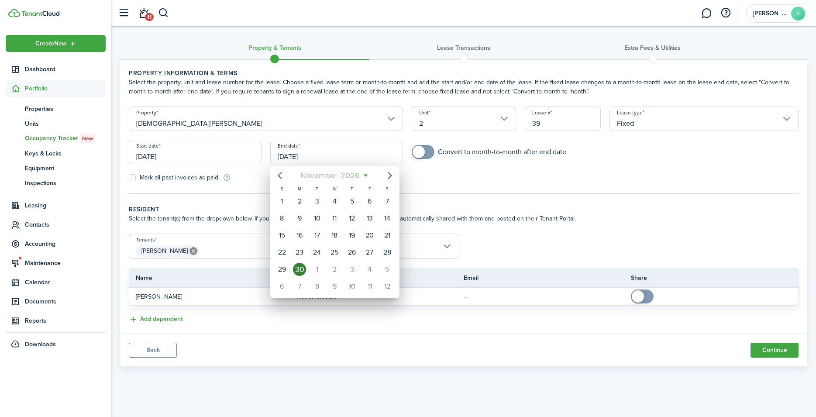
click at [348, 172] on span "2026" at bounding box center [350, 176] width 23 height 16
click at [329, 176] on span "2026" at bounding box center [330, 176] width 23 height 16
click at [341, 252] on div "2025" at bounding box center [334, 254] width 31 height 14
click at [328, 173] on span "2025" at bounding box center [330, 176] width 23 height 16
click at [328, 173] on span "November" at bounding box center [319, 176] width 40 height 16
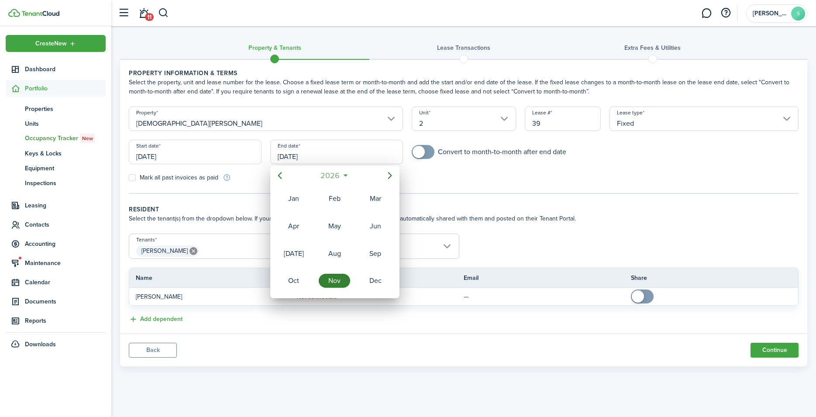
click at [330, 177] on span "2026" at bounding box center [330, 176] width 23 height 16
click at [334, 250] on div "2025" at bounding box center [334, 254] width 31 height 14
click at [334, 279] on div "Nov" at bounding box center [334, 281] width 31 height 14
click at [279, 283] on div "30" at bounding box center [282, 286] width 13 height 13
type input "[DATE]"
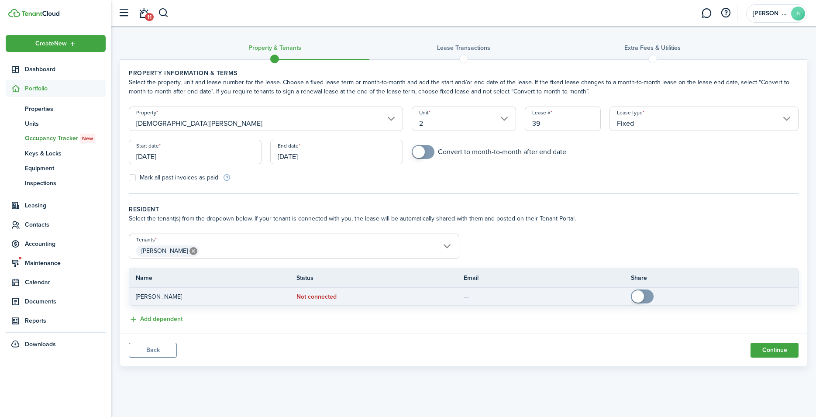
checkbox input "true"
click at [637, 298] on span at bounding box center [638, 296] width 12 height 12
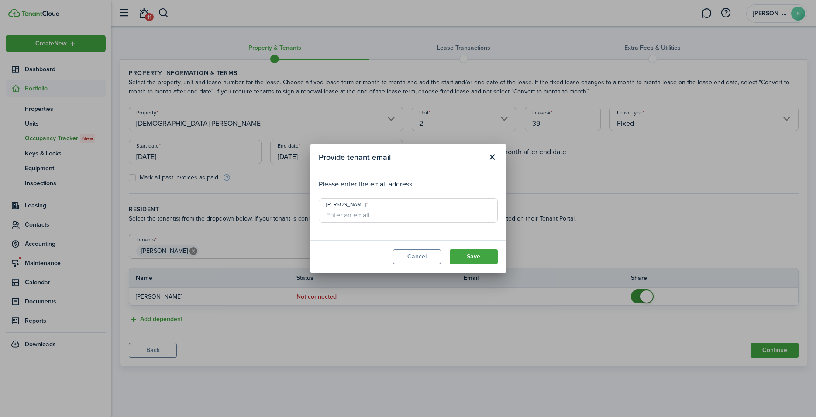
click at [340, 215] on input "[PERSON_NAME]" at bounding box center [408, 210] width 179 height 24
type input "[EMAIL_ADDRESS][DOMAIN_NAME]"
click at [480, 257] on button "Save" at bounding box center [474, 256] width 48 height 15
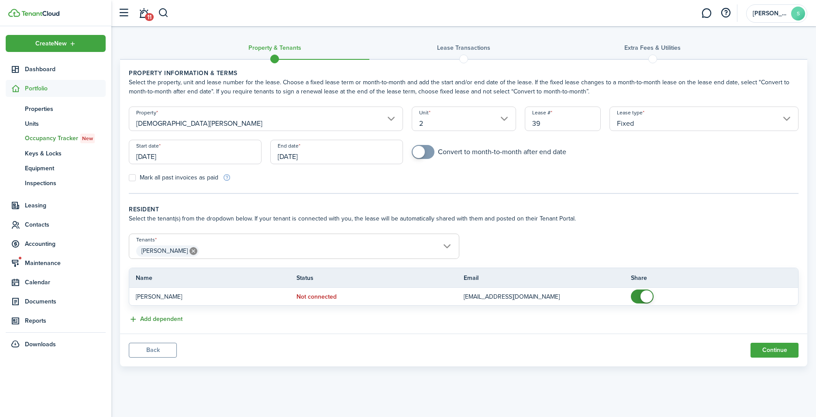
click at [145, 316] on button "Add dependent" at bounding box center [156, 319] width 54 height 10
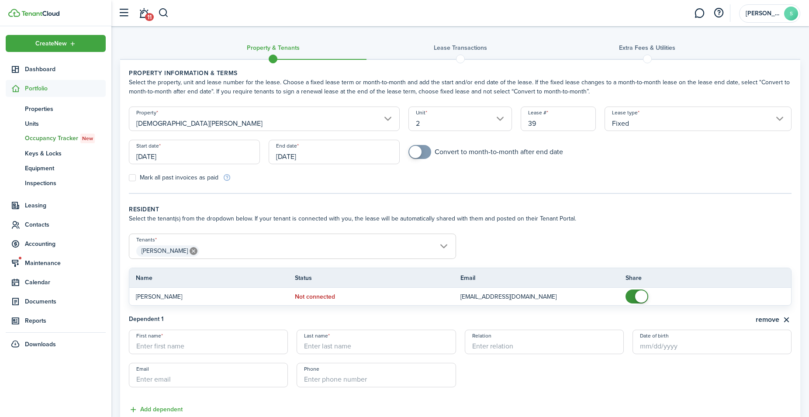
click at [165, 345] on input "First name" at bounding box center [208, 342] width 159 height 24
type input "[GEOGRAPHIC_DATA]"
click at [338, 345] on input "Last name" at bounding box center [376, 342] width 159 height 24
type input "[PERSON_NAME]"
click at [495, 345] on input "Relation" at bounding box center [544, 342] width 159 height 24
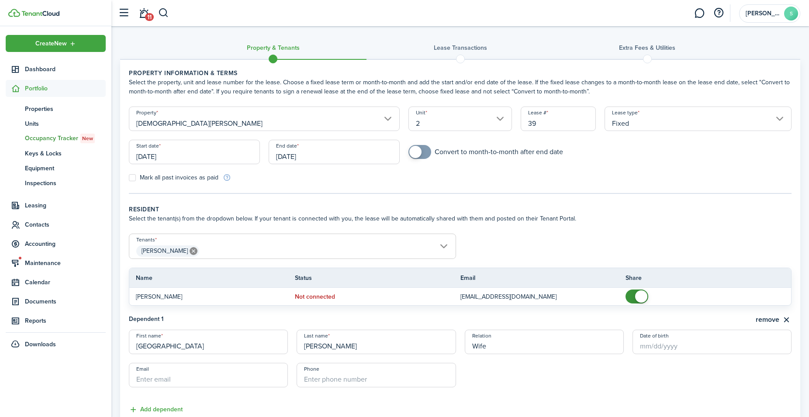
click at [660, 352] on input "Date of birth" at bounding box center [711, 342] width 159 height 24
type input "Wife"
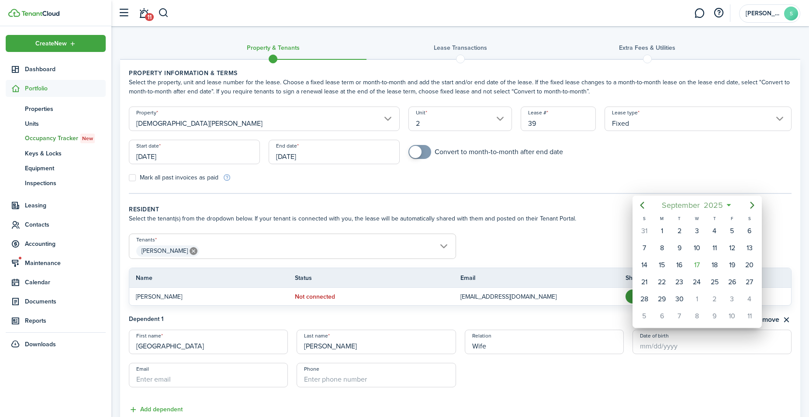
click at [722, 199] on span "2025" at bounding box center [713, 205] width 23 height 16
click at [697, 205] on span "2025" at bounding box center [692, 205] width 23 height 16
click at [639, 204] on icon "Previous page" at bounding box center [642, 205] width 10 height 10
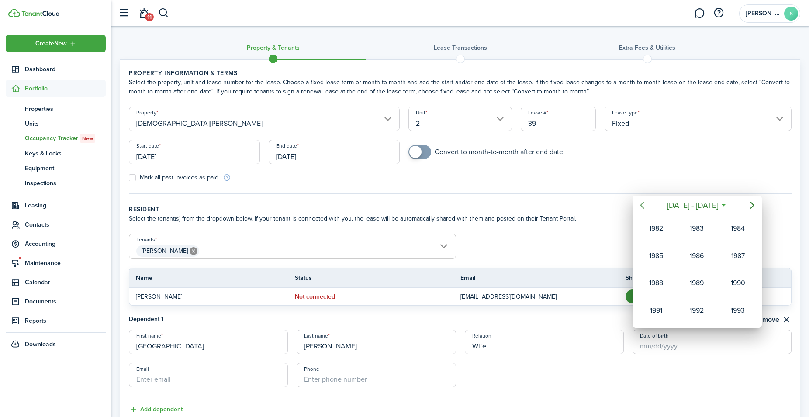
click at [639, 204] on icon "Previous page" at bounding box center [642, 205] width 10 height 10
click at [739, 257] on div "1975" at bounding box center [737, 256] width 31 height 14
click at [652, 309] on div "Oct" at bounding box center [655, 311] width 31 height 14
click at [748, 232] on div "4" at bounding box center [749, 230] width 13 height 13
type input "[DATE]"
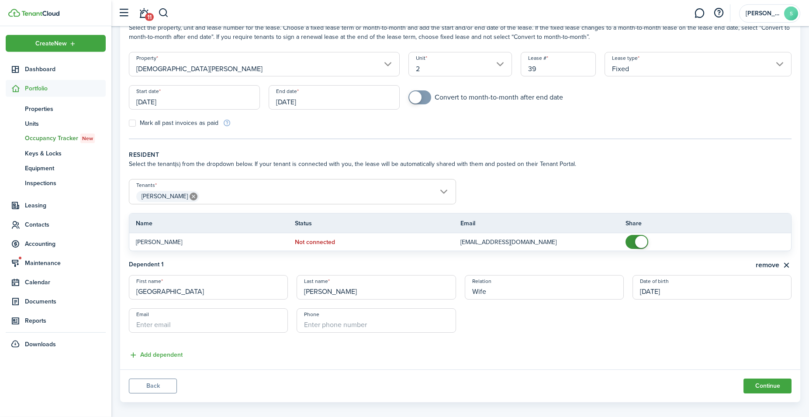
scroll to position [64, 0]
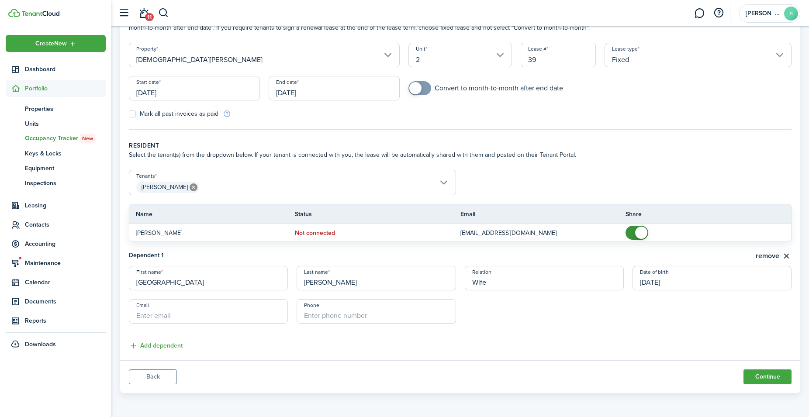
click at [183, 321] on input "Email" at bounding box center [208, 311] width 159 height 24
type input "[PERSON_NAME][EMAIL_ADDRESS][PERSON_NAME][DOMAIN_NAME]"
click at [331, 319] on input "+1" at bounding box center [376, 311] width 159 height 24
type input "[PHONE_NUMBER]"
click at [763, 374] on button "Continue" at bounding box center [767, 376] width 48 height 15
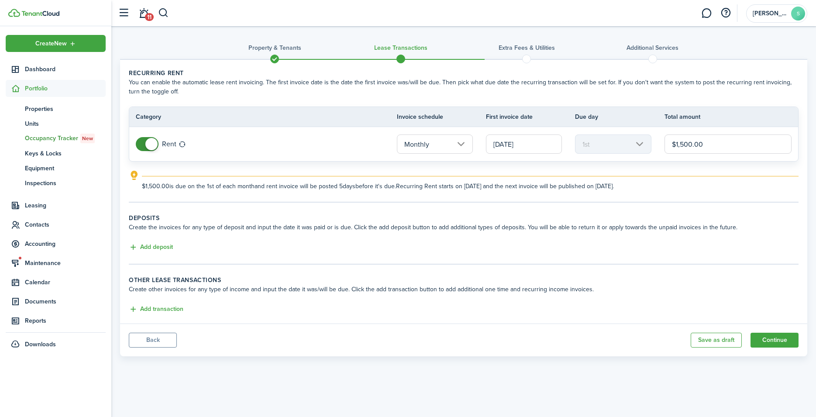
click at [542, 144] on input "[DATE]" at bounding box center [524, 144] width 76 height 19
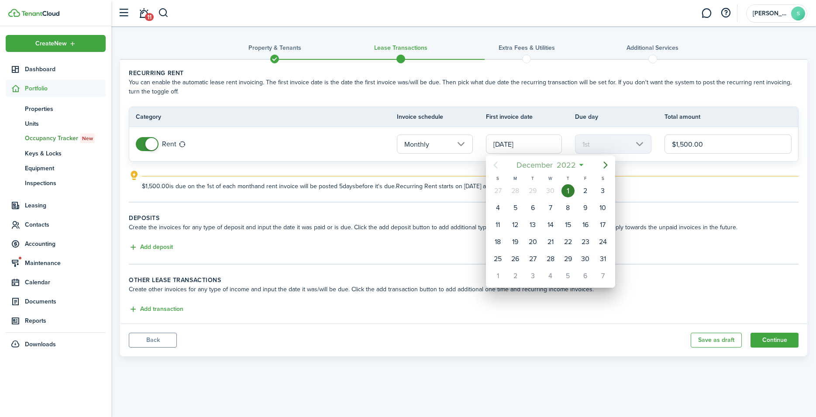
click at [551, 167] on span "December" at bounding box center [534, 165] width 40 height 16
click at [551, 166] on span "2022" at bounding box center [546, 165] width 23 height 16
click at [551, 241] on div "2025" at bounding box center [550, 243] width 31 height 14
click at [505, 269] on div "Oct" at bounding box center [509, 270] width 31 height 14
click at [553, 185] on div "[DATE]" at bounding box center [550, 191] width 17 height 17
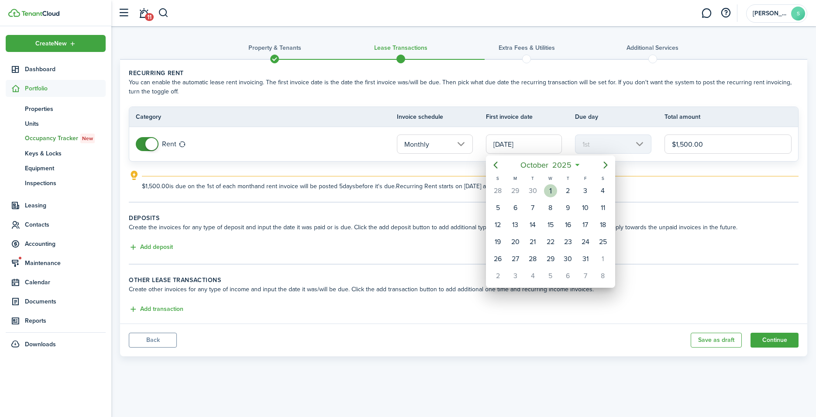
type input "[DATE]"
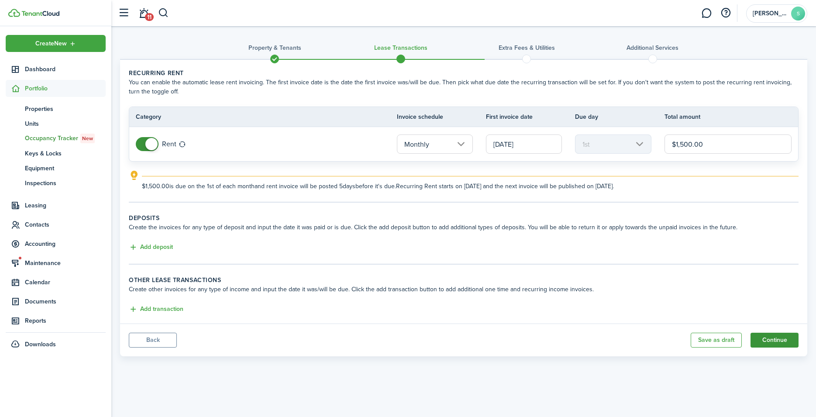
click at [771, 342] on button "Continue" at bounding box center [775, 340] width 48 height 15
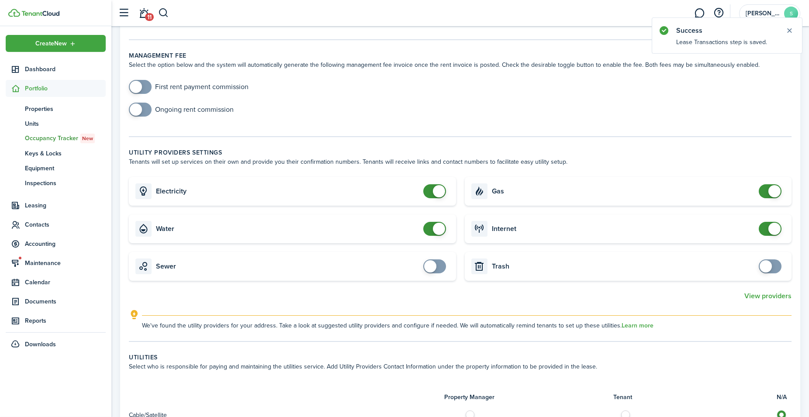
scroll to position [134, 0]
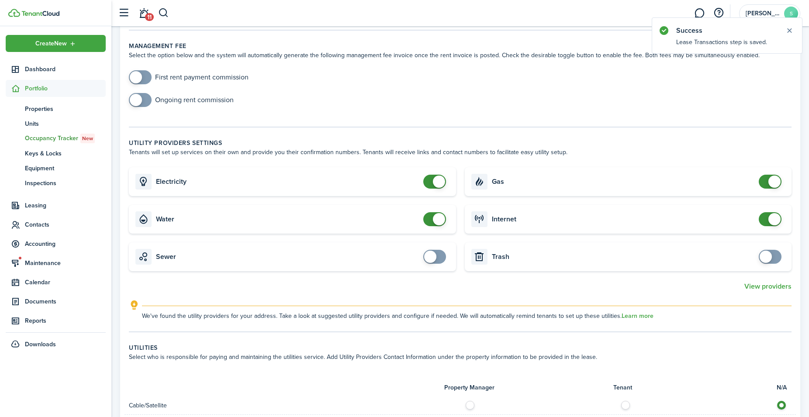
drag, startPoint x: 430, startPoint y: 259, endPoint x: 474, endPoint y: 259, distance: 44.1
checkbox input "true"
click at [435, 259] on span at bounding box center [430, 257] width 12 height 12
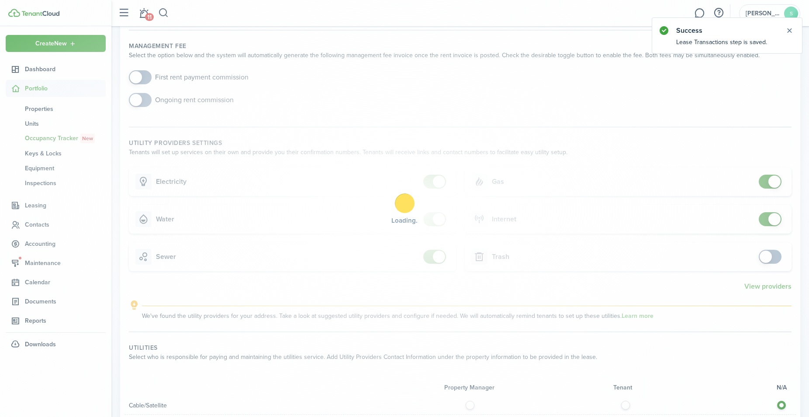
click at [766, 259] on div "Loading" at bounding box center [404, 208] width 809 height 417
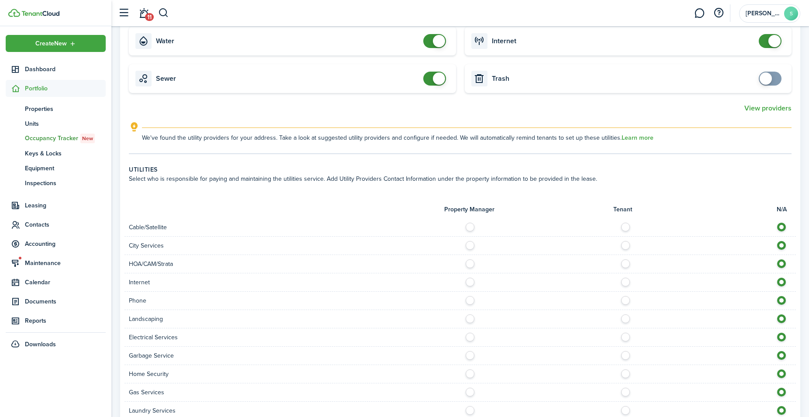
scroll to position [490, 0]
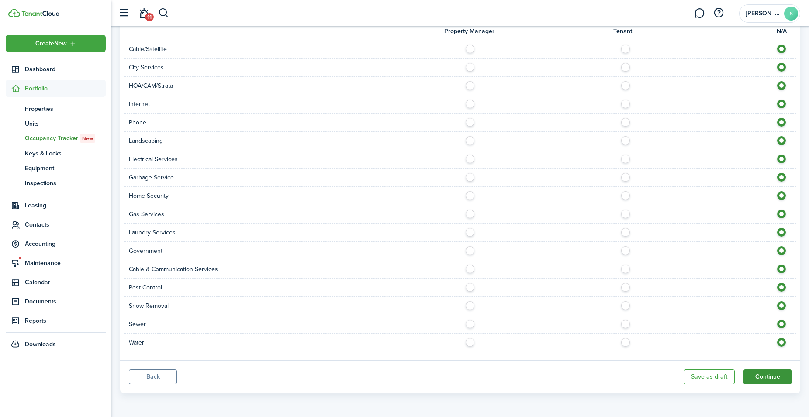
click at [767, 379] on button "Continue" at bounding box center [767, 376] width 48 height 15
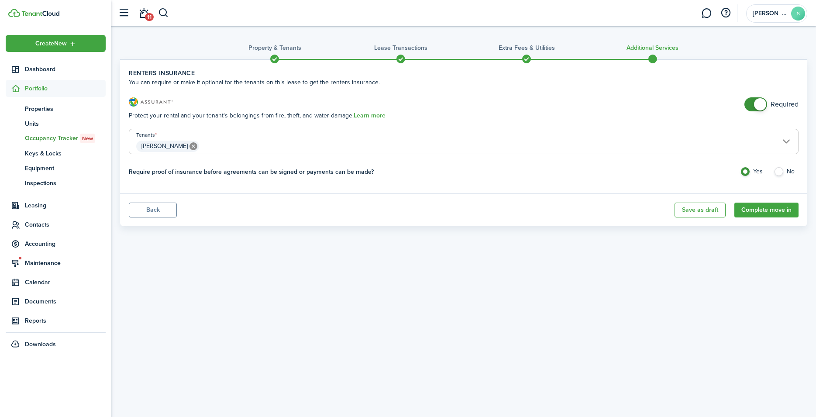
checkbox input "false"
click at [762, 104] on span at bounding box center [760, 104] width 12 height 12
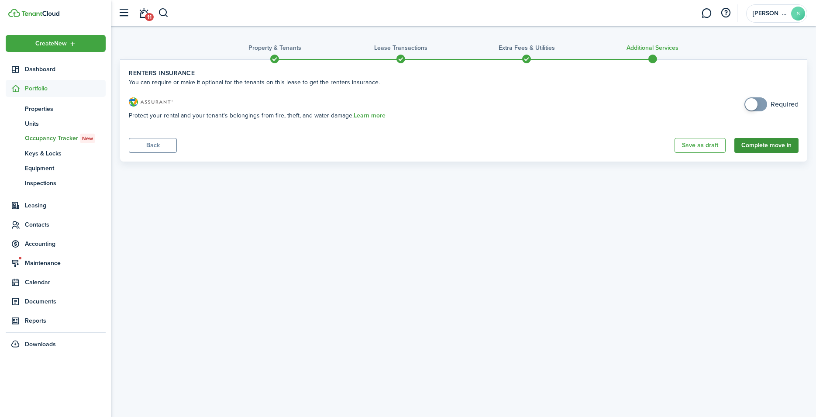
click at [765, 145] on button "Complete move in" at bounding box center [767, 145] width 64 height 15
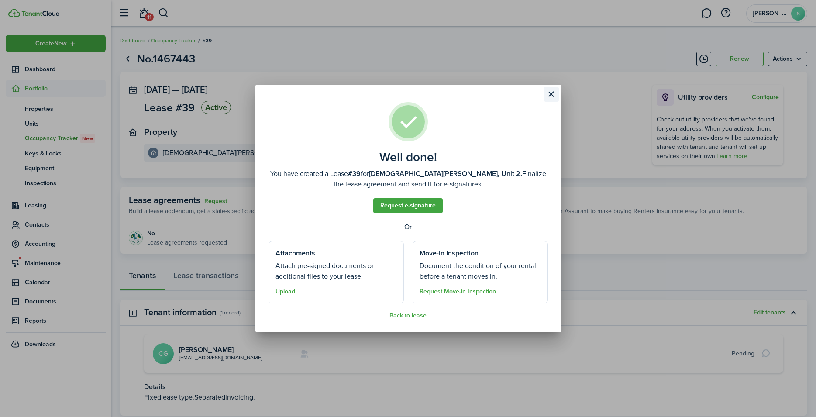
click at [550, 93] on button "Close modal" at bounding box center [551, 94] width 15 height 15
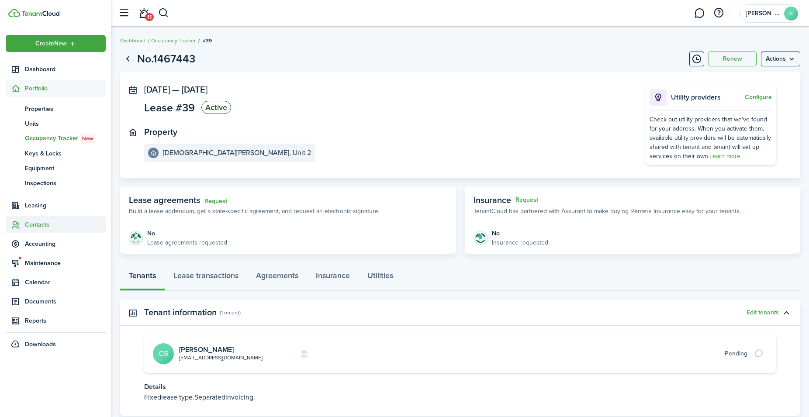
click at [34, 227] on span "Contacts" at bounding box center [65, 224] width 81 height 9
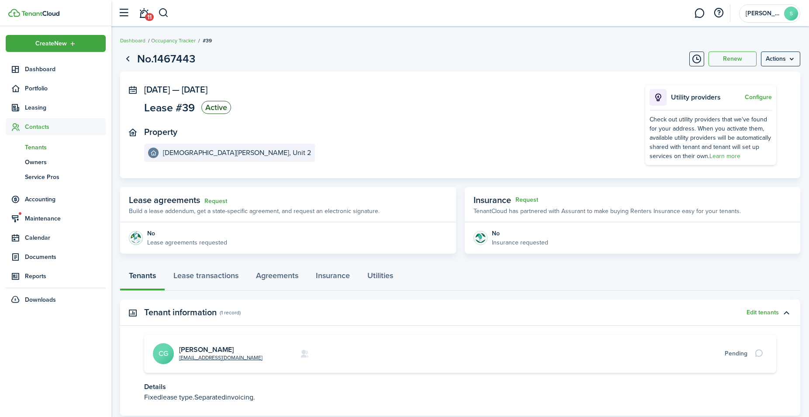
click at [41, 148] on span "Tenants" at bounding box center [65, 147] width 81 height 9
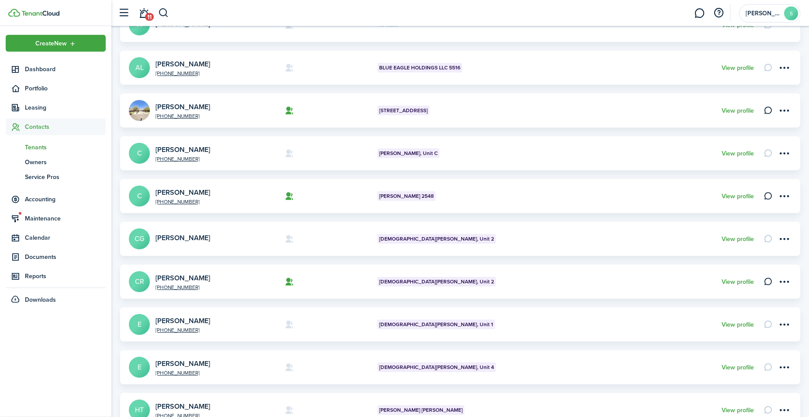
scroll to position [134, 0]
click at [784, 237] on menu-btn-icon "Open menu" at bounding box center [784, 238] width 15 height 15
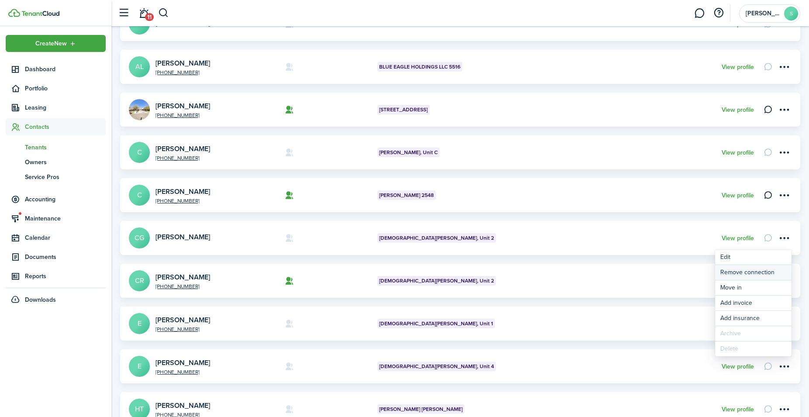
click at [734, 271] on button "Remove connection" at bounding box center [753, 272] width 76 height 15
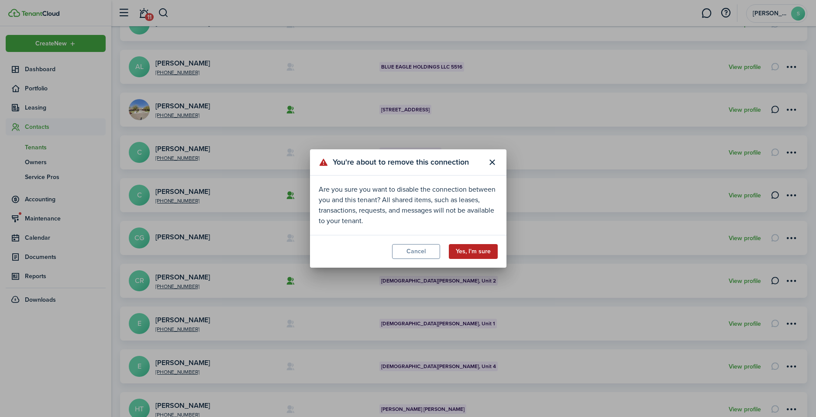
click at [477, 253] on button "Yes, I'm sure" at bounding box center [473, 251] width 49 height 15
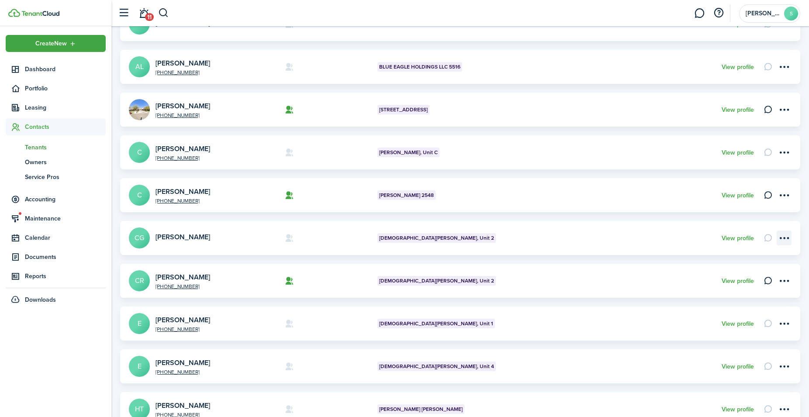
click at [784, 238] on menu-btn-icon "Open menu" at bounding box center [784, 238] width 15 height 15
click at [727, 255] on link "Edit" at bounding box center [753, 257] width 76 height 15
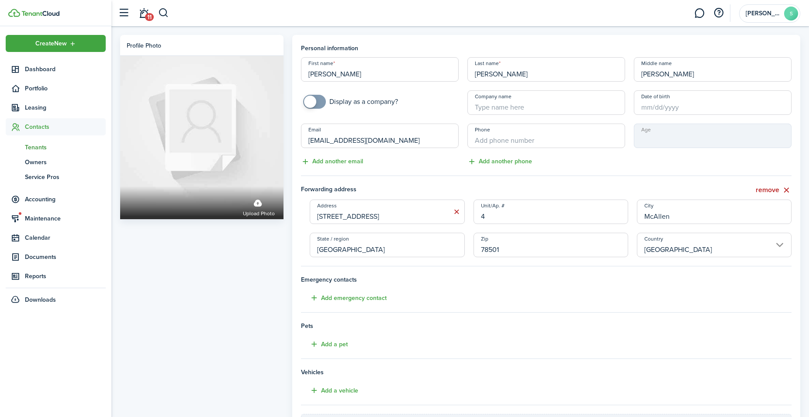
click at [276, 73] on div "Profile photo Upload photo Personal information First name [PERSON_NAME] Last n…" at bounding box center [460, 267] width 689 height 464
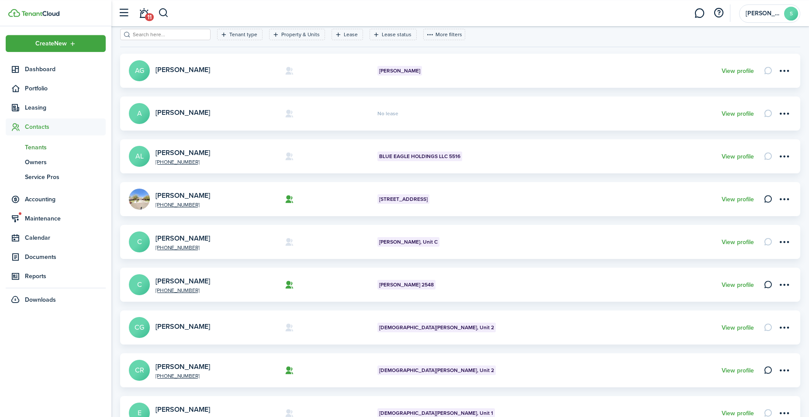
scroll to position [178, 0]
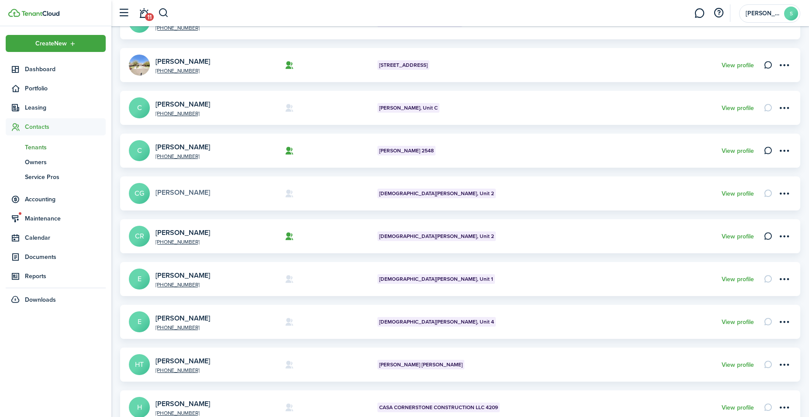
click at [187, 194] on link "[PERSON_NAME]" at bounding box center [182, 192] width 55 height 10
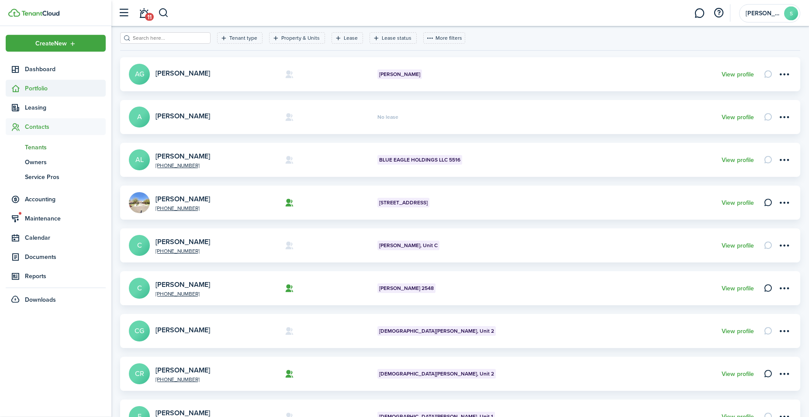
scroll to position [178, 0]
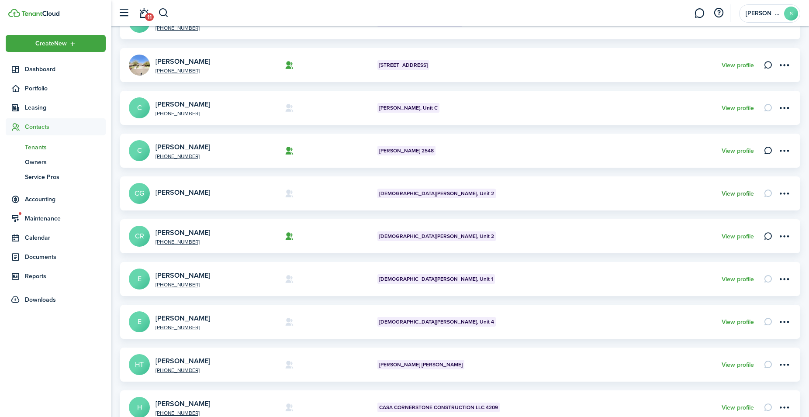
click at [732, 193] on link "View profile" at bounding box center [737, 193] width 32 height 7
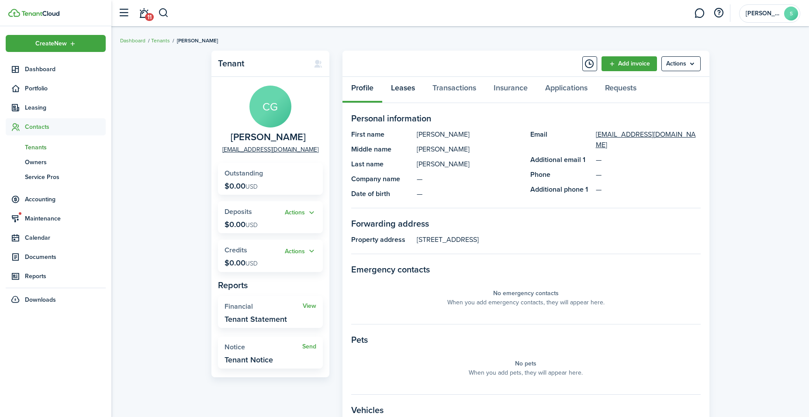
click at [401, 89] on link "Leases" at bounding box center [402, 90] width 41 height 26
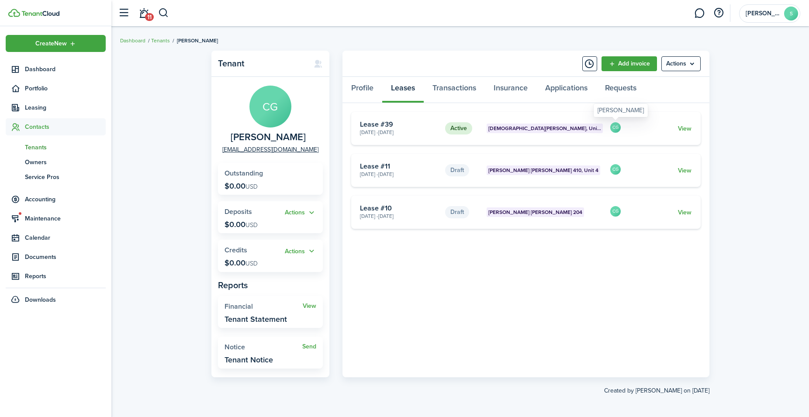
click at [616, 128] on div "CG" at bounding box center [615, 128] width 12 height 14
click at [686, 166] on link "View" at bounding box center [685, 170] width 14 height 9
click at [616, 169] on div "CG" at bounding box center [615, 170] width 12 height 14
click at [459, 170] on status "Draft" at bounding box center [457, 170] width 24 height 12
click at [36, 147] on span "Tenants" at bounding box center [65, 147] width 81 height 9
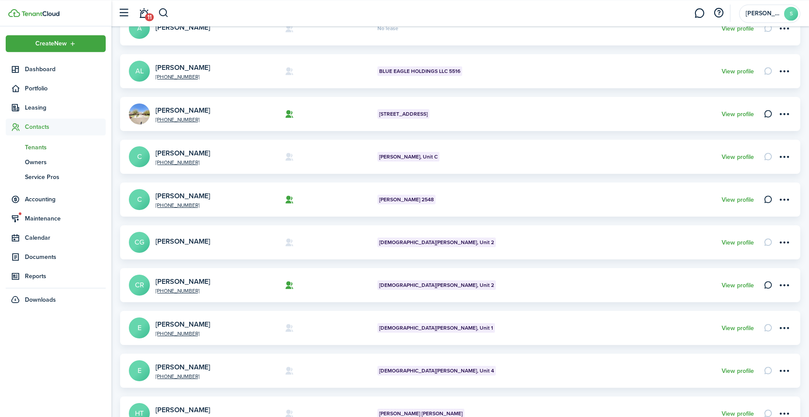
scroll to position [223, 0]
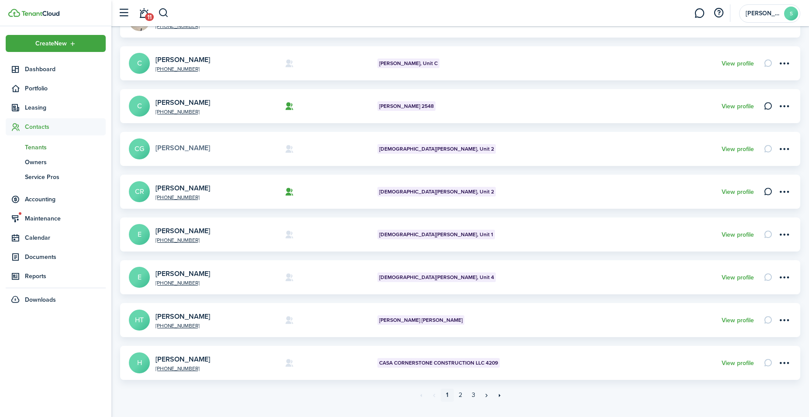
click at [166, 147] on link "[PERSON_NAME]" at bounding box center [182, 148] width 55 height 10
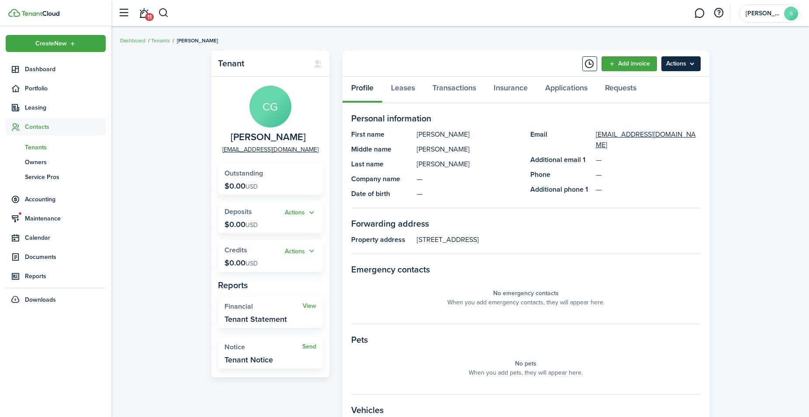
click at [678, 61] on menu-btn "Actions" at bounding box center [680, 63] width 39 height 15
click at [634, 82] on link "Edit" at bounding box center [662, 83] width 76 height 15
click at [403, 88] on link "Leases" at bounding box center [402, 90] width 41 height 26
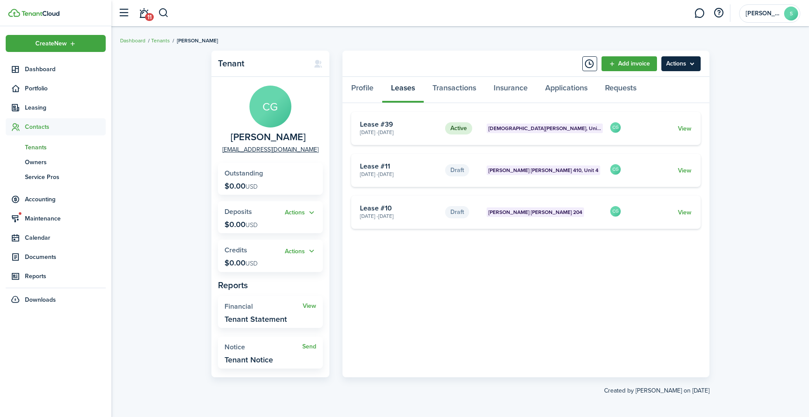
click at [676, 66] on menu-btn "Actions" at bounding box center [680, 63] width 39 height 15
click at [640, 82] on link "Edit" at bounding box center [662, 83] width 76 height 15
click at [449, 88] on link "Transactions" at bounding box center [454, 90] width 61 height 26
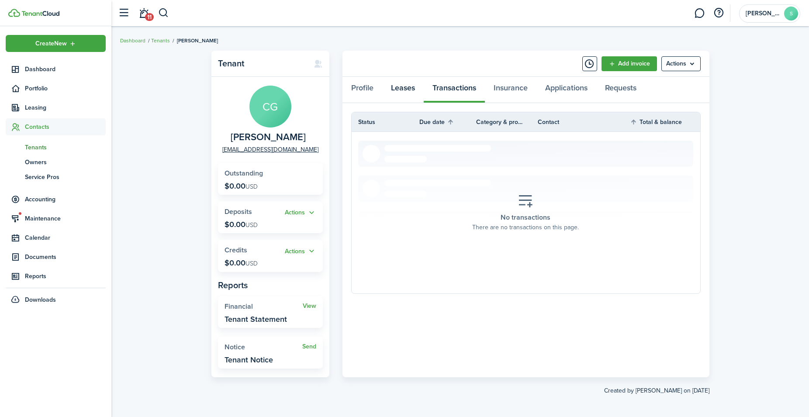
click at [404, 89] on link "Leases" at bounding box center [402, 90] width 41 height 26
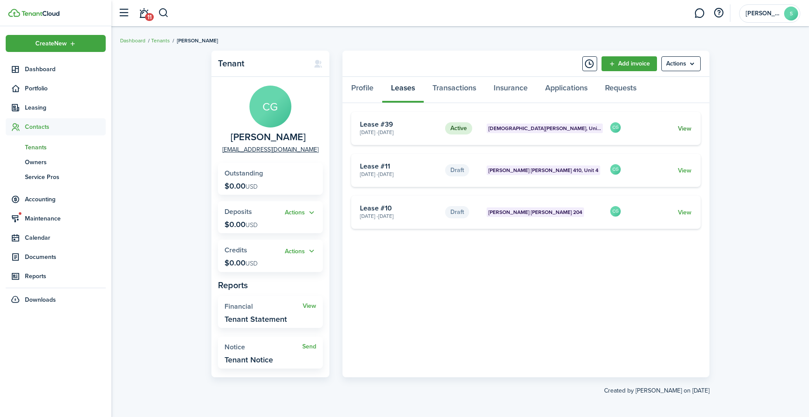
click at [687, 130] on link "View" at bounding box center [685, 128] width 14 height 9
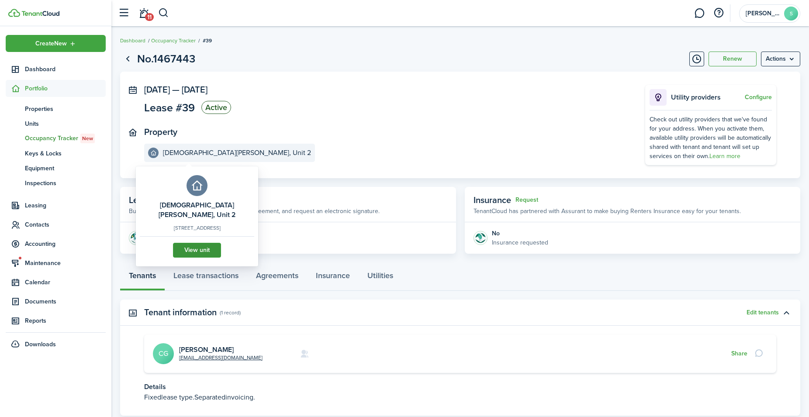
drag, startPoint x: 184, startPoint y: 233, endPoint x: 186, endPoint y: 240, distance: 7.1
click at [185, 240] on e-details-info-action "View unit" at bounding box center [196, 246] width 101 height 21
click at [192, 243] on link "View unit" at bounding box center [197, 250] width 48 height 15
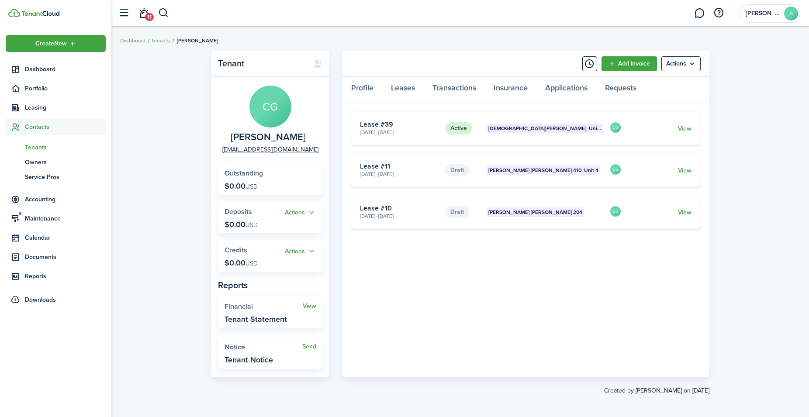
click at [40, 148] on span "Tenants" at bounding box center [65, 147] width 81 height 9
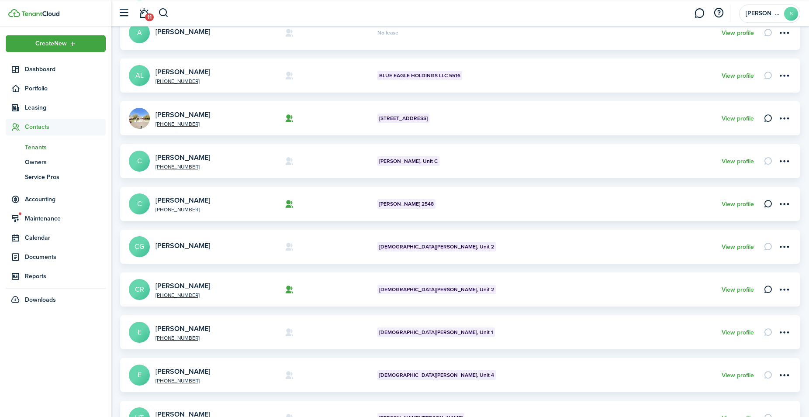
scroll to position [134, 0]
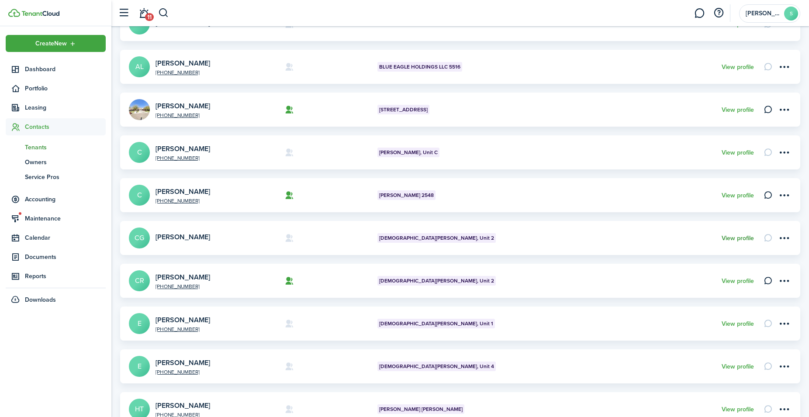
click at [733, 238] on link "View profile" at bounding box center [737, 238] width 32 height 7
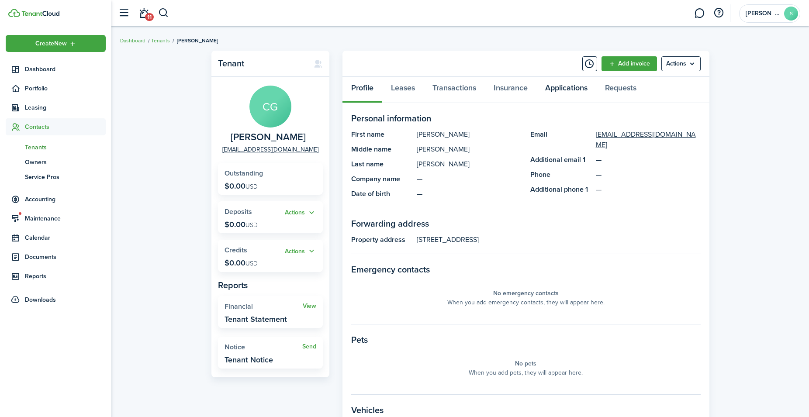
click at [570, 87] on link "Applications" at bounding box center [566, 90] width 60 height 26
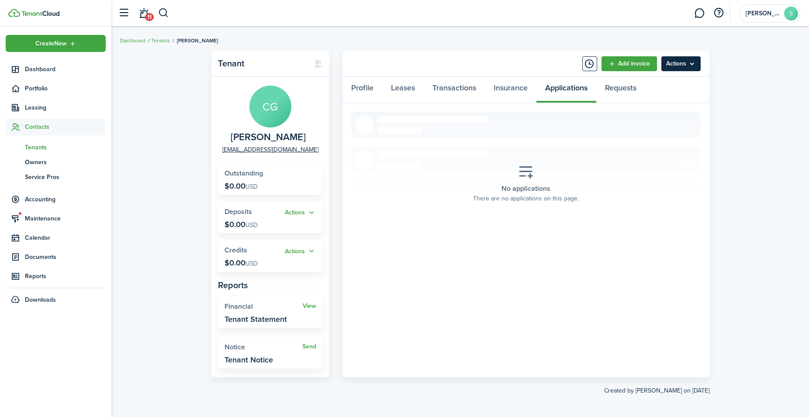
click at [681, 66] on menu-btn "Actions" at bounding box center [680, 63] width 39 height 15
click at [637, 81] on link "Edit" at bounding box center [662, 83] width 76 height 15
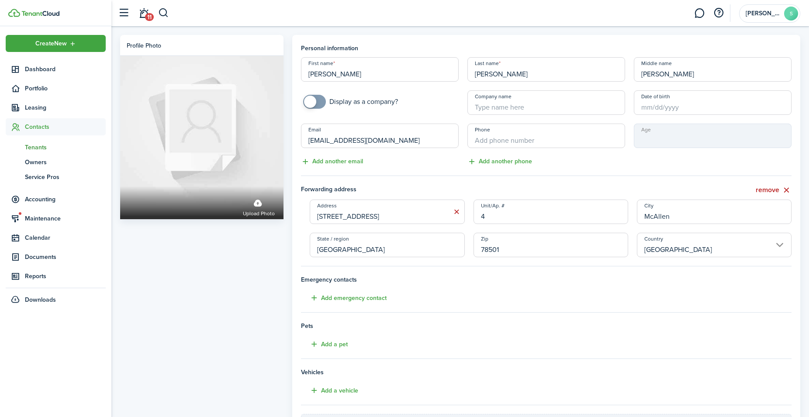
click at [38, 146] on span "Tenants" at bounding box center [65, 147] width 81 height 9
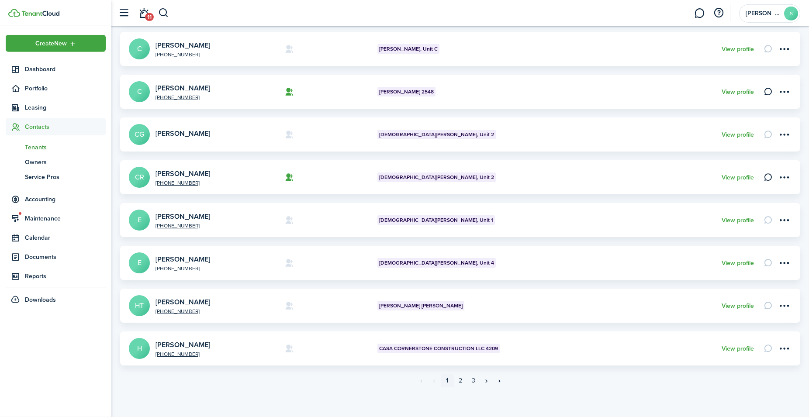
scroll to position [240, 0]
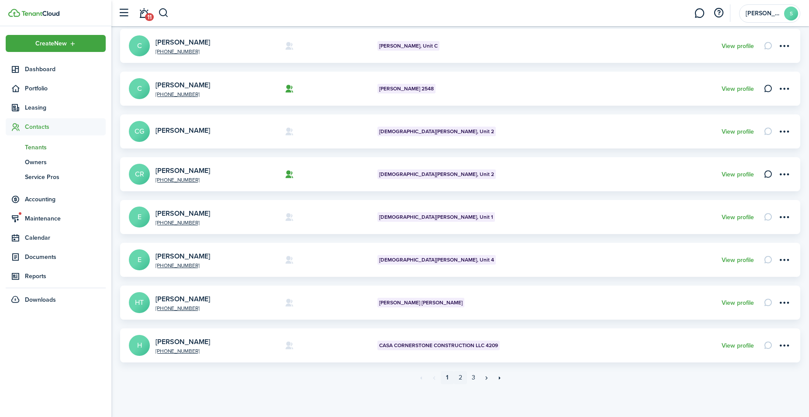
click at [460, 380] on link "2" at bounding box center [460, 377] width 13 height 13
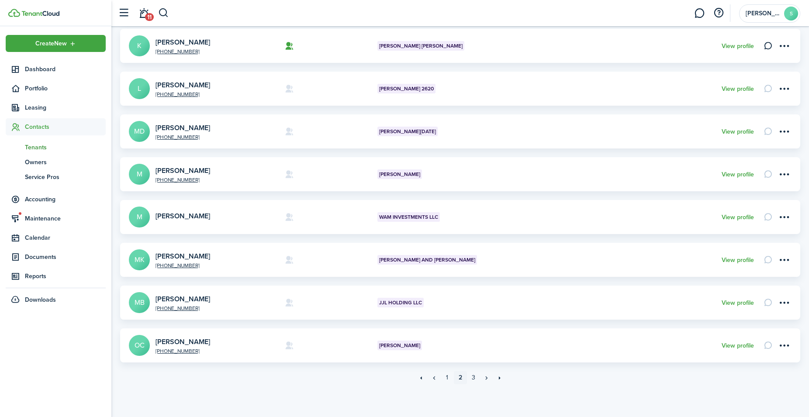
scroll to position [17, 0]
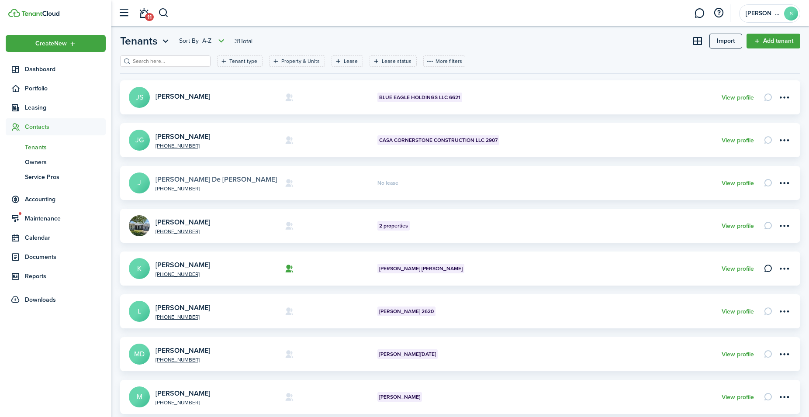
click at [190, 179] on link "[PERSON_NAME] De [PERSON_NAME]" at bounding box center [215, 179] width 121 height 10
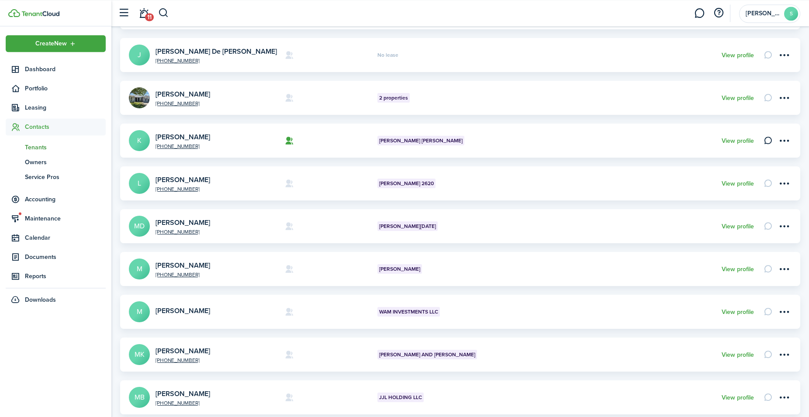
scroll to position [223, 0]
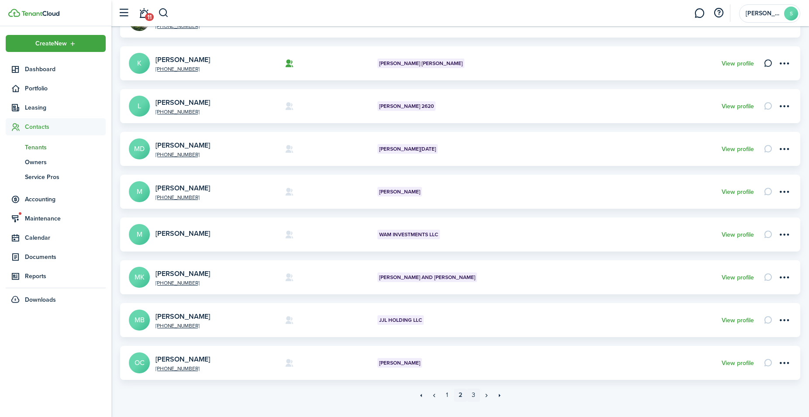
click at [473, 395] on link "3" at bounding box center [473, 395] width 13 height 13
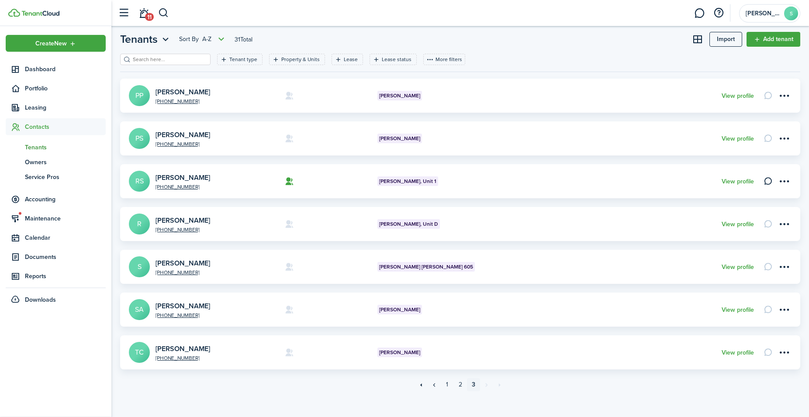
scroll to position [26, 0]
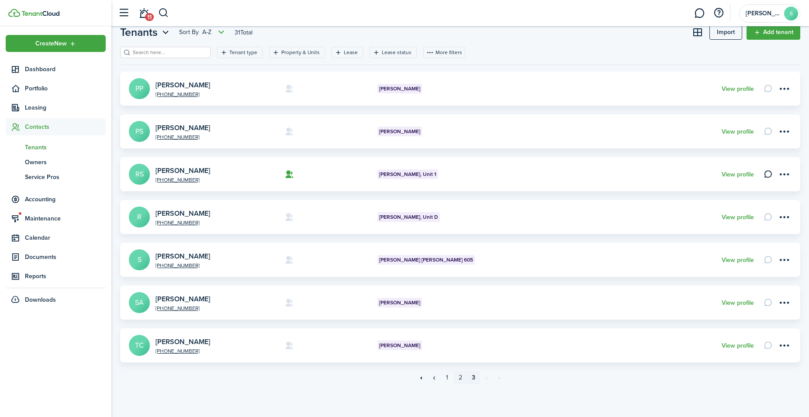
click at [461, 376] on link "2" at bounding box center [460, 377] width 13 height 13
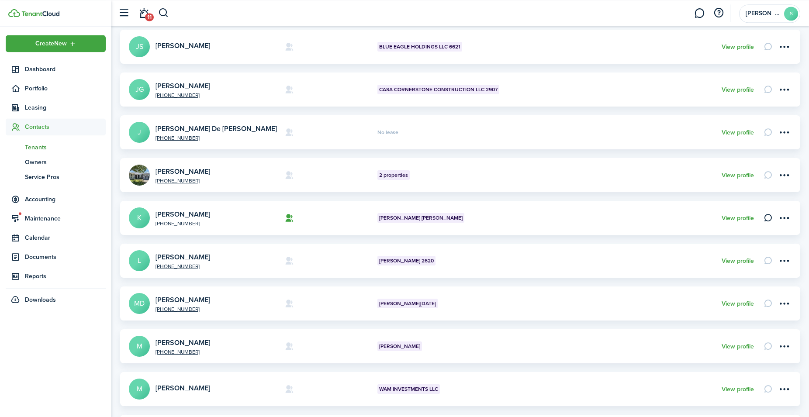
scroll to position [45, 0]
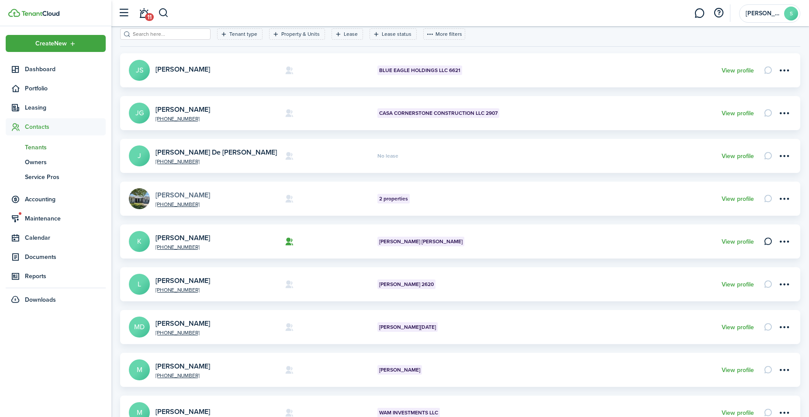
click at [192, 194] on link "[PERSON_NAME]" at bounding box center [182, 195] width 55 height 10
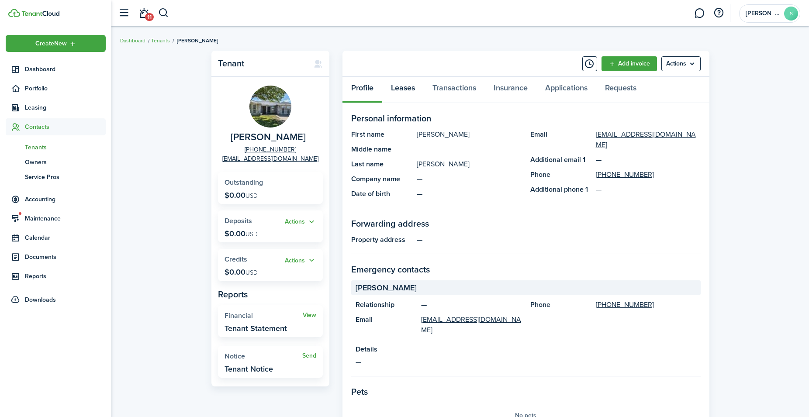
click at [410, 87] on link "Leases" at bounding box center [402, 90] width 41 height 26
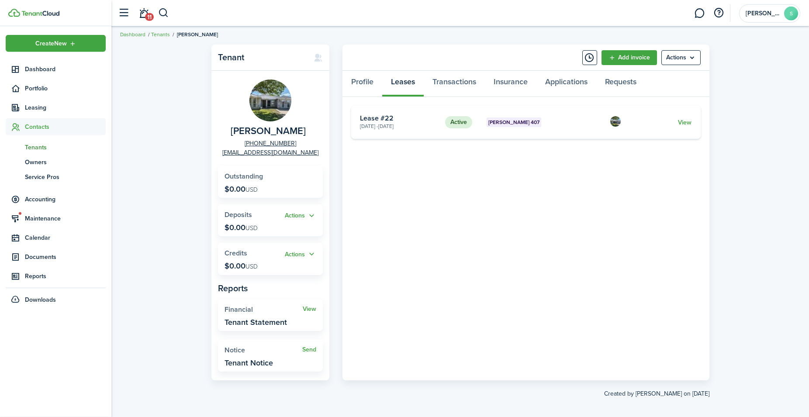
scroll to position [11, 0]
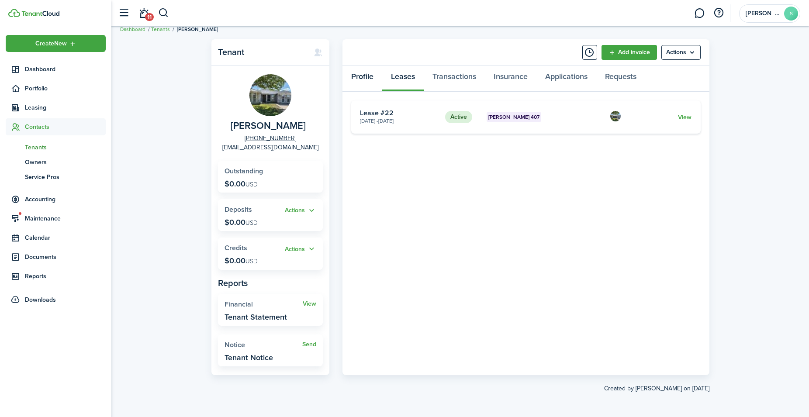
click at [369, 78] on link "Profile" at bounding box center [362, 79] width 40 height 26
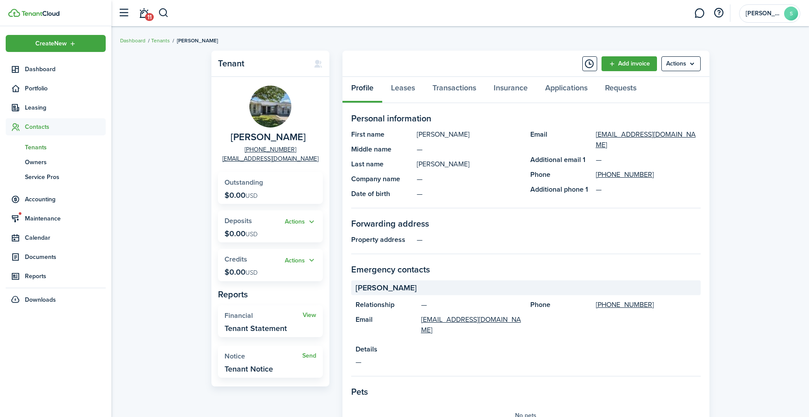
scroll to position [11, 0]
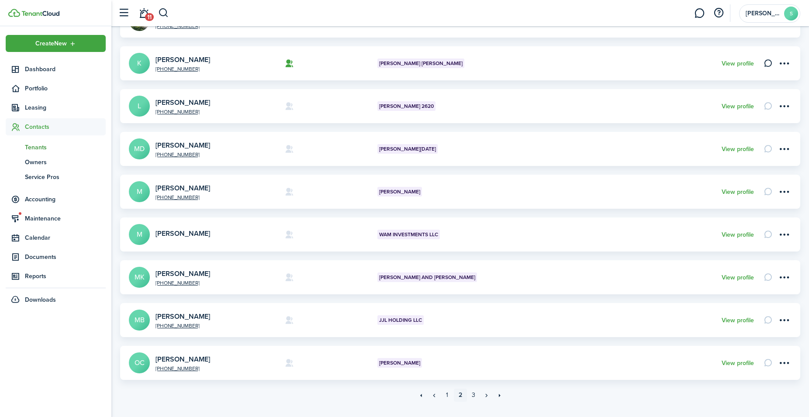
scroll to position [240, 0]
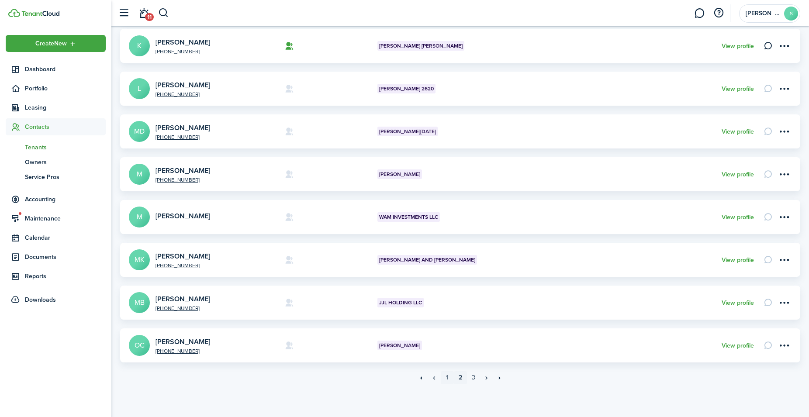
click at [447, 378] on link "1" at bounding box center [447, 377] width 13 height 13
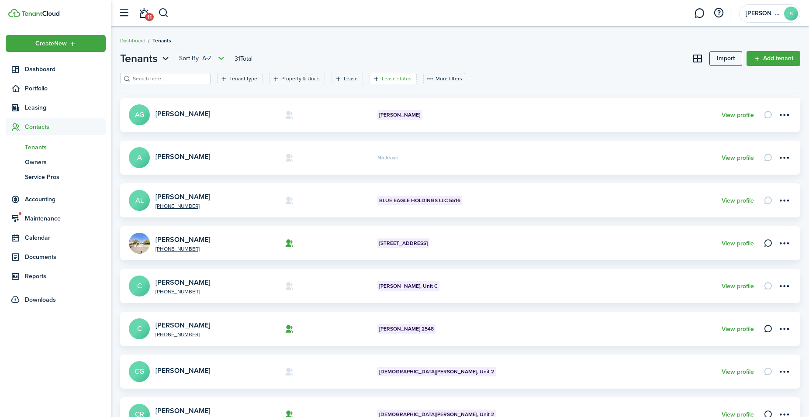
click at [390, 78] on filter-tag-label "Lease status" at bounding box center [397, 79] width 30 height 8
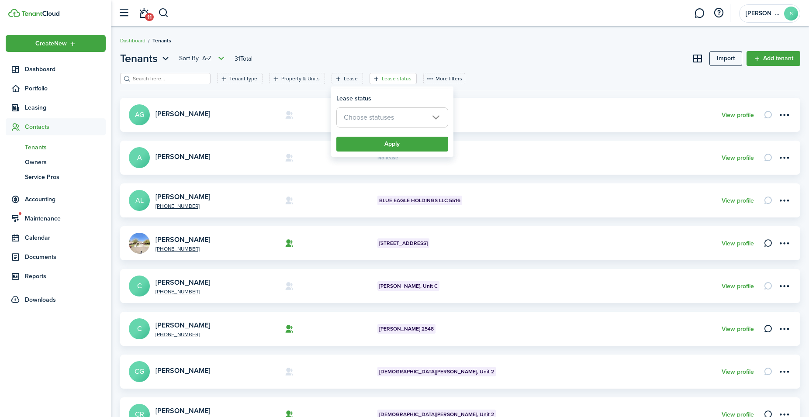
click at [390, 78] on filter-tag-label "Lease status" at bounding box center [397, 79] width 30 height 8
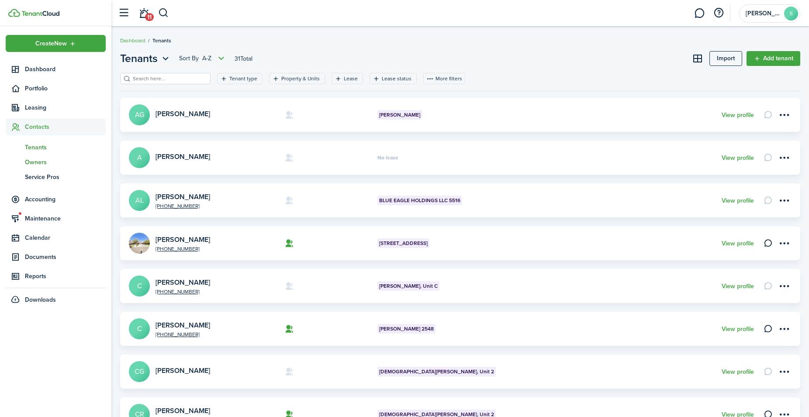
click at [39, 163] on span "Owners" at bounding box center [65, 162] width 81 height 9
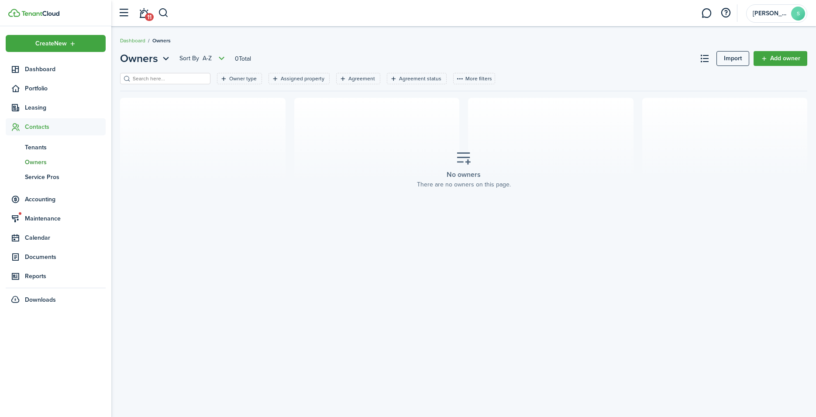
click at [34, 163] on span "Owners" at bounding box center [65, 162] width 81 height 9
click at [34, 146] on span "Tenants" at bounding box center [65, 147] width 81 height 9
